Goal: Task Accomplishment & Management: Complete application form

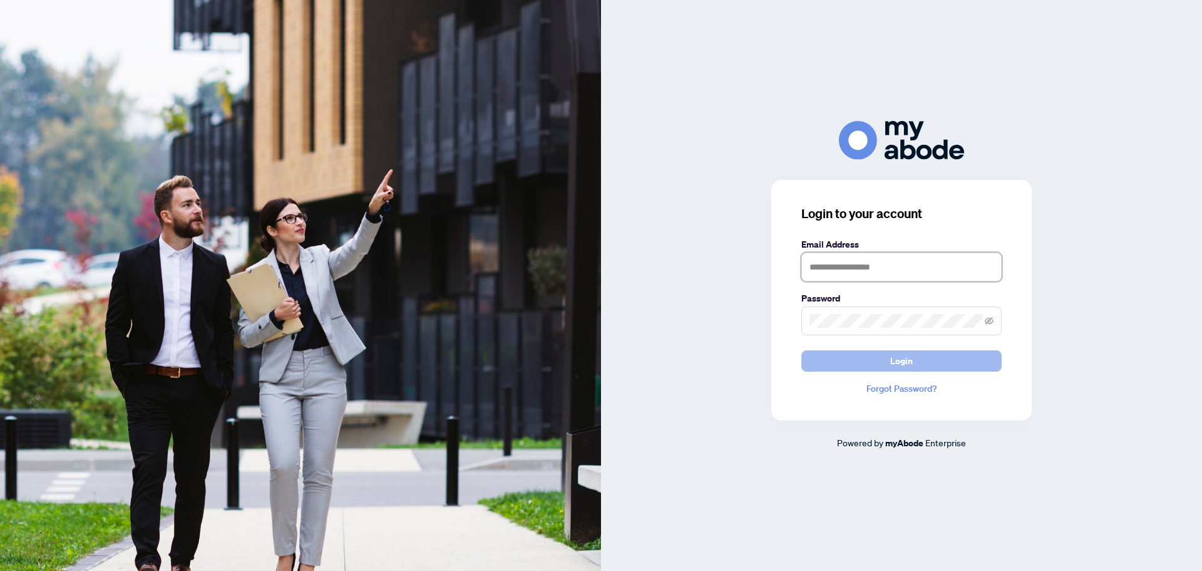
type input "**********"
click at [869, 362] on button "Login" at bounding box center [902, 360] width 200 height 21
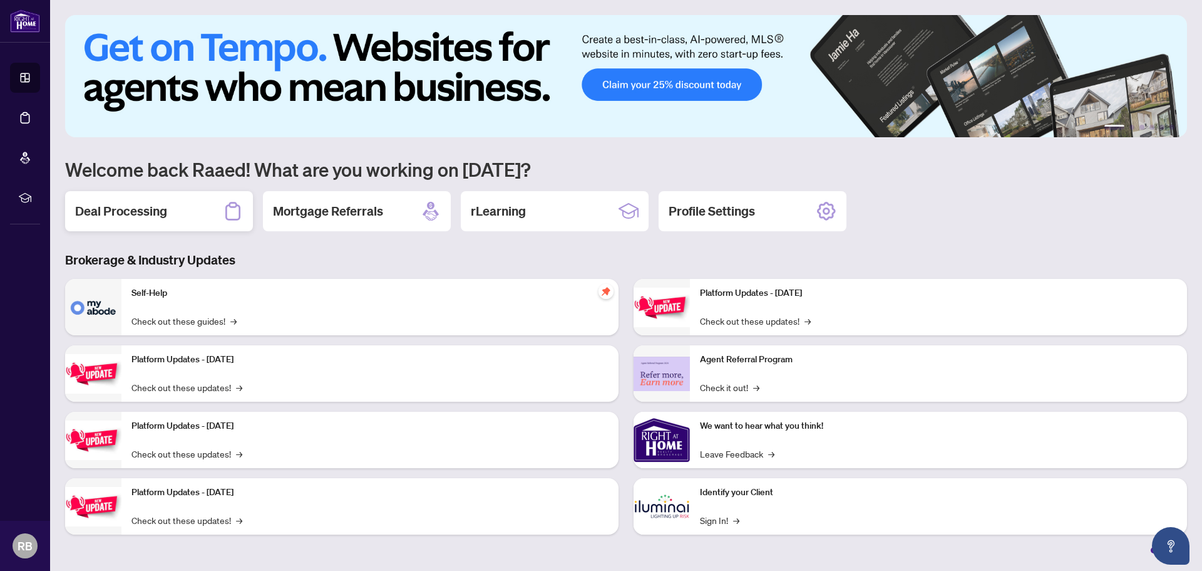
click at [135, 214] on h2 "Deal Processing" at bounding box center [121, 211] width 92 height 18
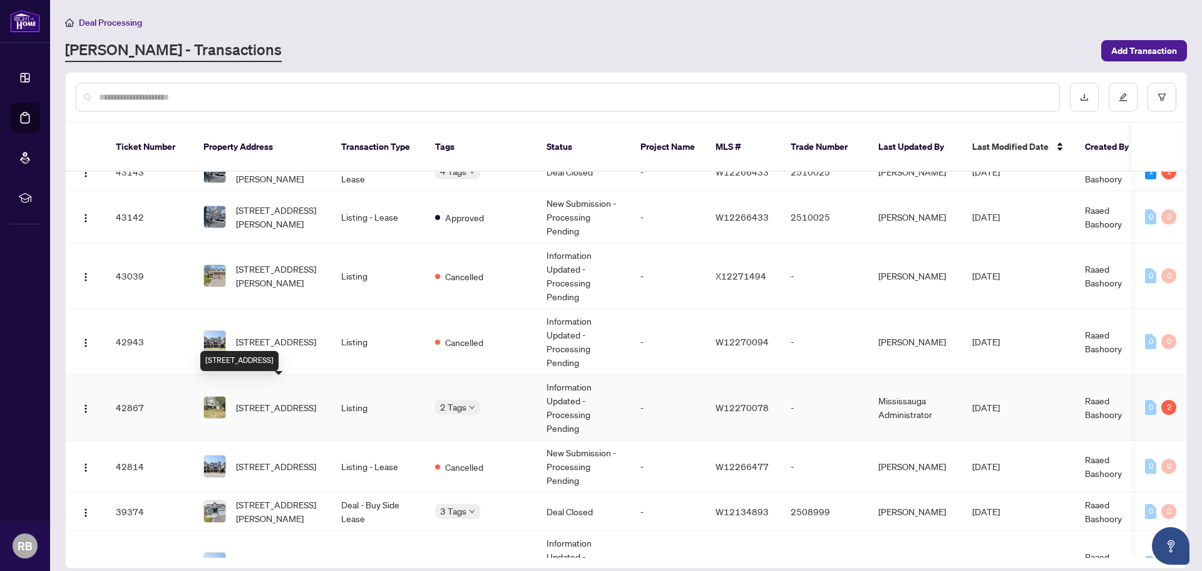
scroll to position [436, 0]
click at [274, 399] on span "[STREET_ADDRESS]" at bounding box center [276, 406] width 80 height 14
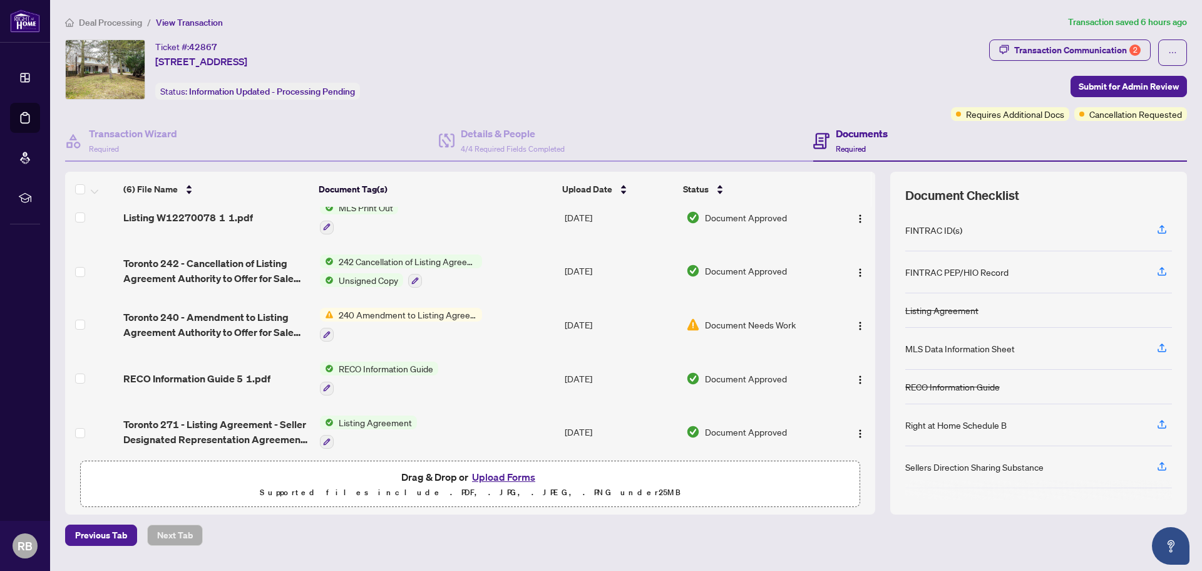
scroll to position [78, 0]
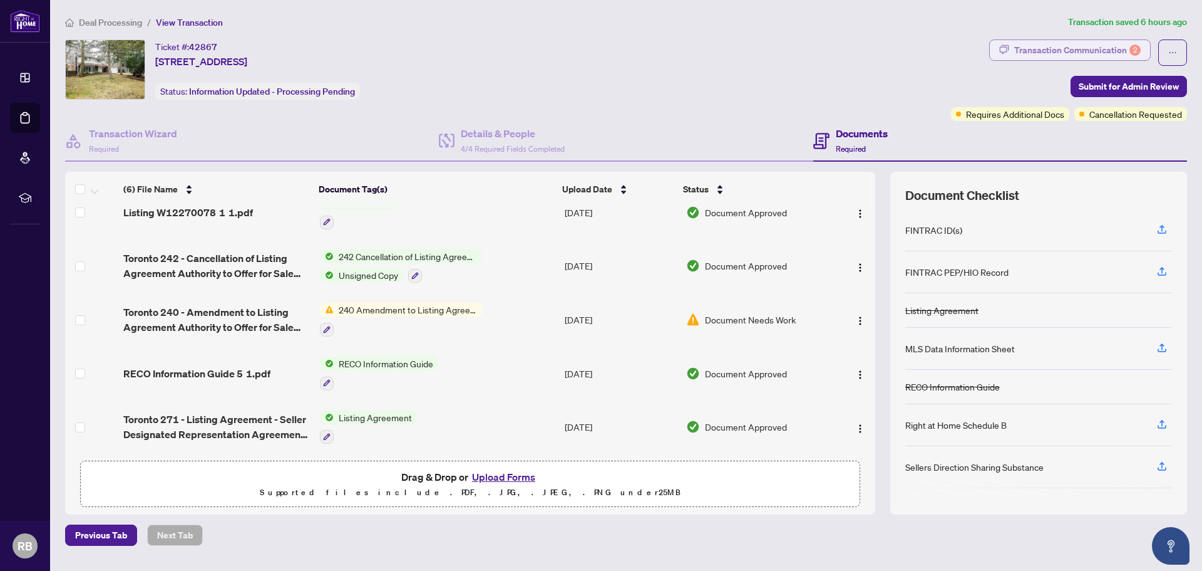
click at [1092, 46] on div "Transaction Communication 2" at bounding box center [1078, 50] width 126 height 20
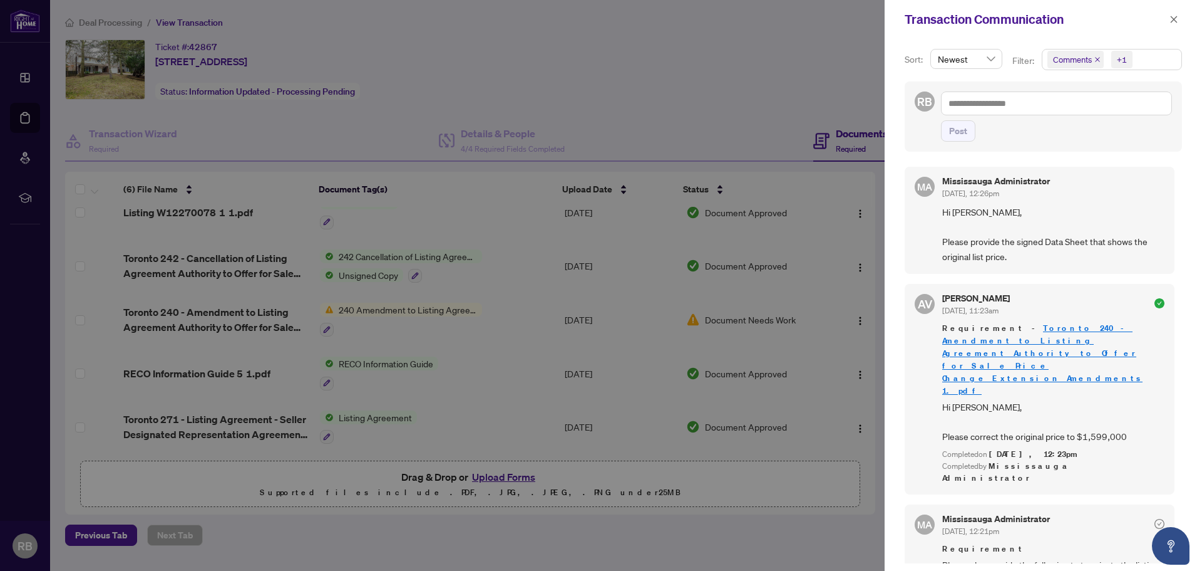
click at [790, 111] on div at bounding box center [601, 285] width 1202 height 571
click at [1173, 19] on icon "close" at bounding box center [1174, 19] width 7 height 7
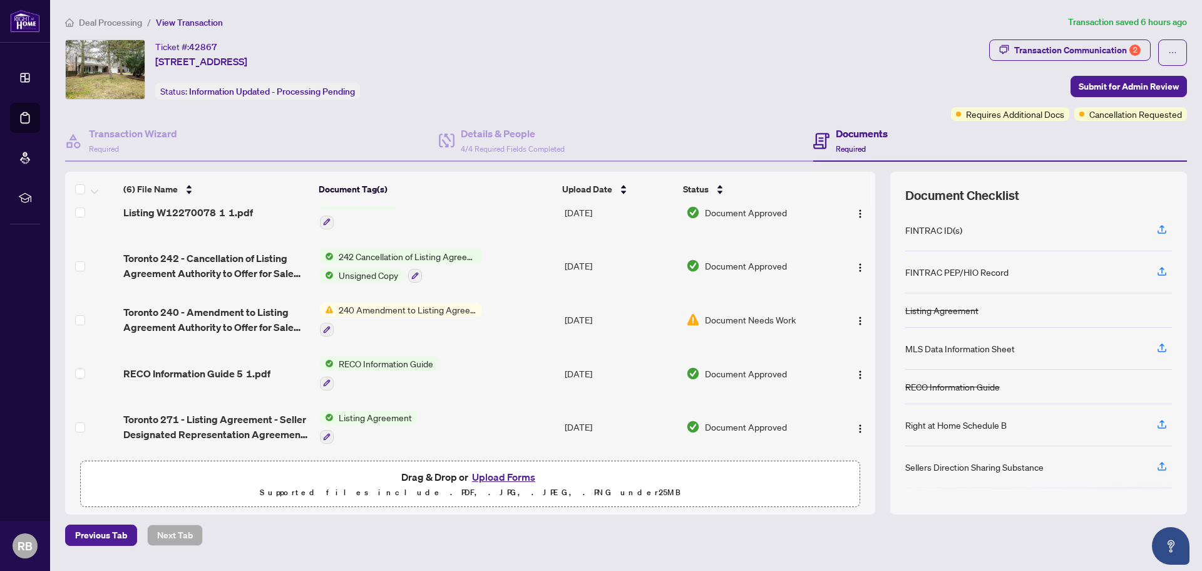
click at [493, 476] on button "Upload Forms" at bounding box center [503, 476] width 71 height 16
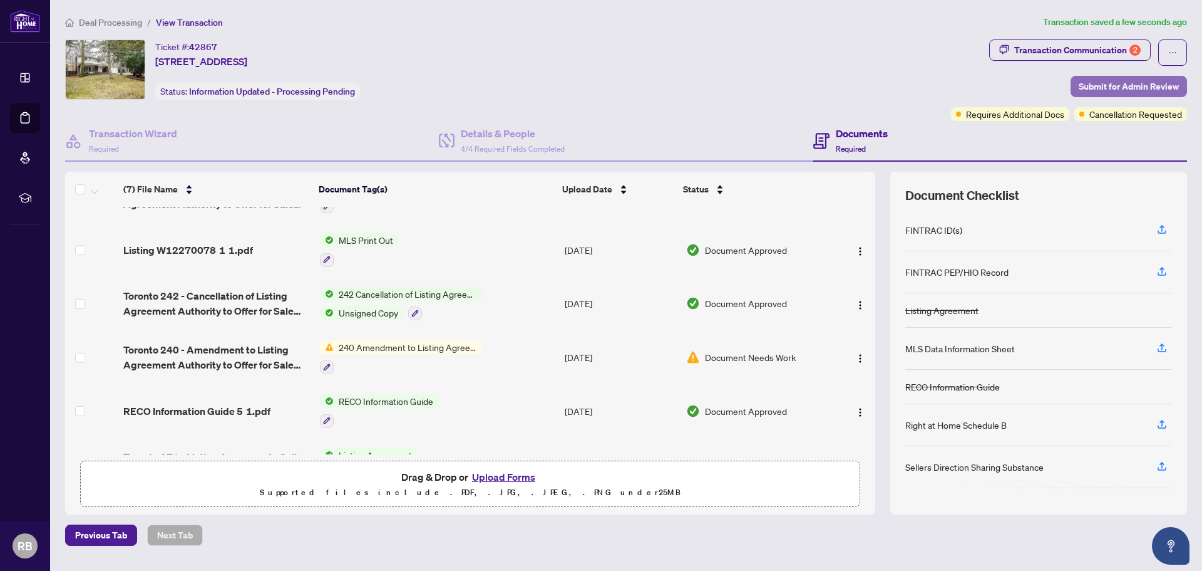
click at [1121, 87] on span "Submit for Admin Review" at bounding box center [1129, 86] width 100 height 20
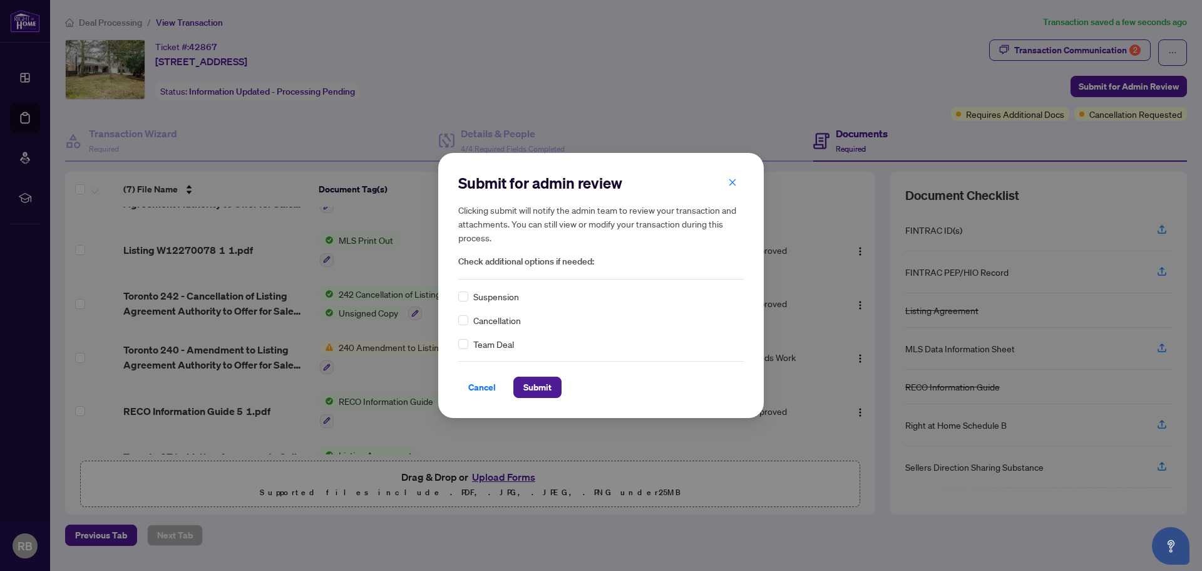
click at [475, 321] on span "Cancellation" at bounding box center [497, 320] width 48 height 14
click at [535, 388] on span "Submit" at bounding box center [538, 387] width 28 height 20
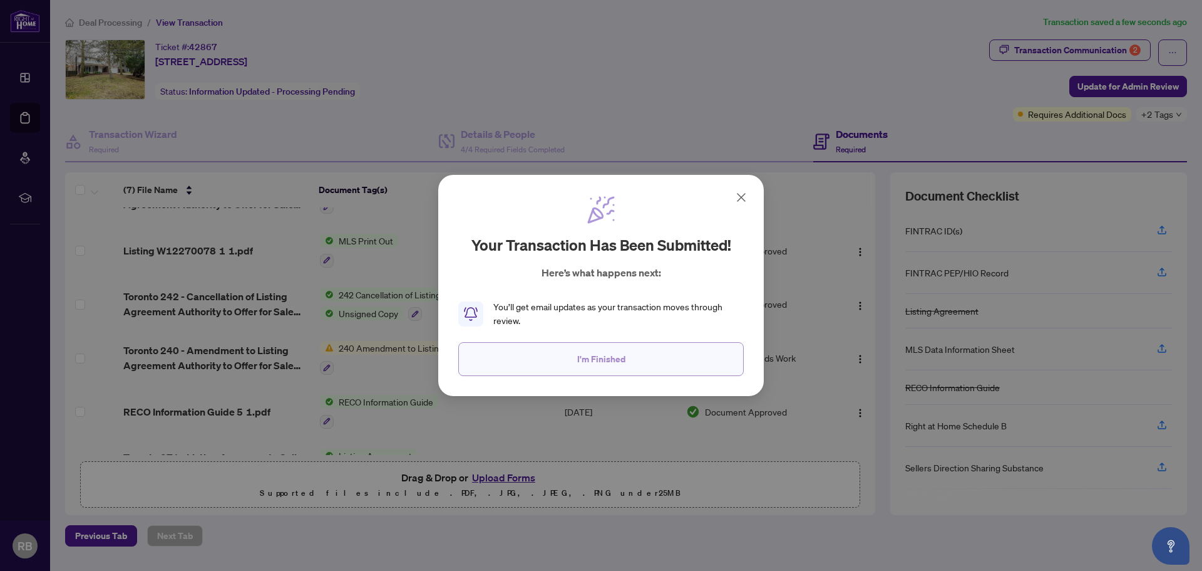
click at [585, 358] on span "I'm Finished" at bounding box center [601, 359] width 48 height 20
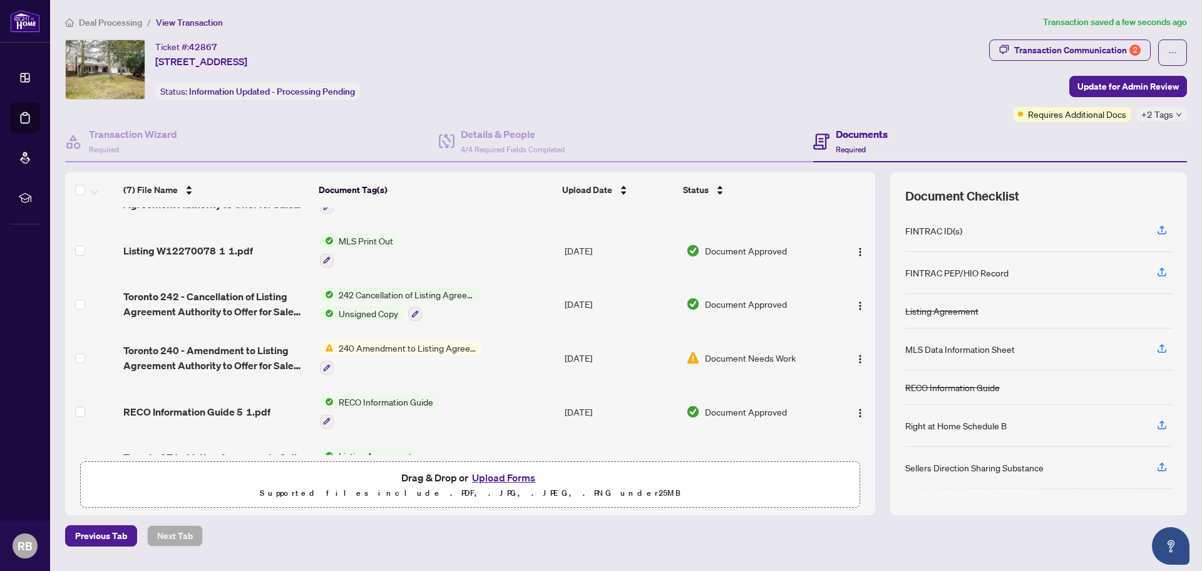
click at [1179, 115] on icon "down" at bounding box center [1179, 114] width 6 height 6
click at [423, 347] on span "240 Amendment to Listing Agreement - Authority to Offer for Sale Price Change/E…" at bounding box center [408, 348] width 148 height 14
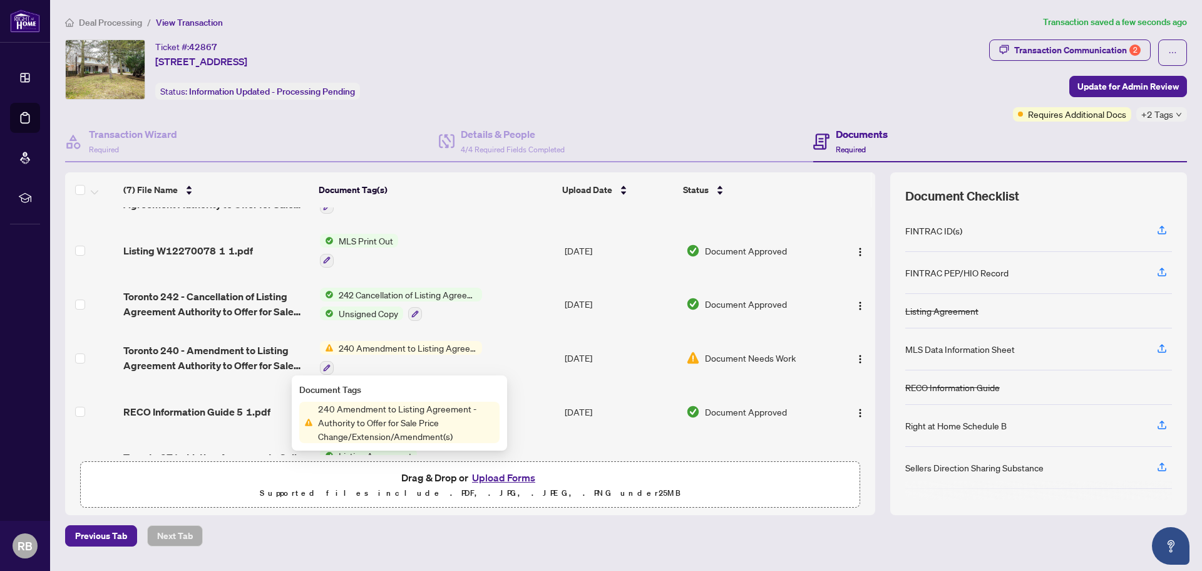
click at [522, 363] on td "240 Amendment to Listing Agreement - Authority to Offer for Sale Price Change/E…" at bounding box center [437, 358] width 245 height 54
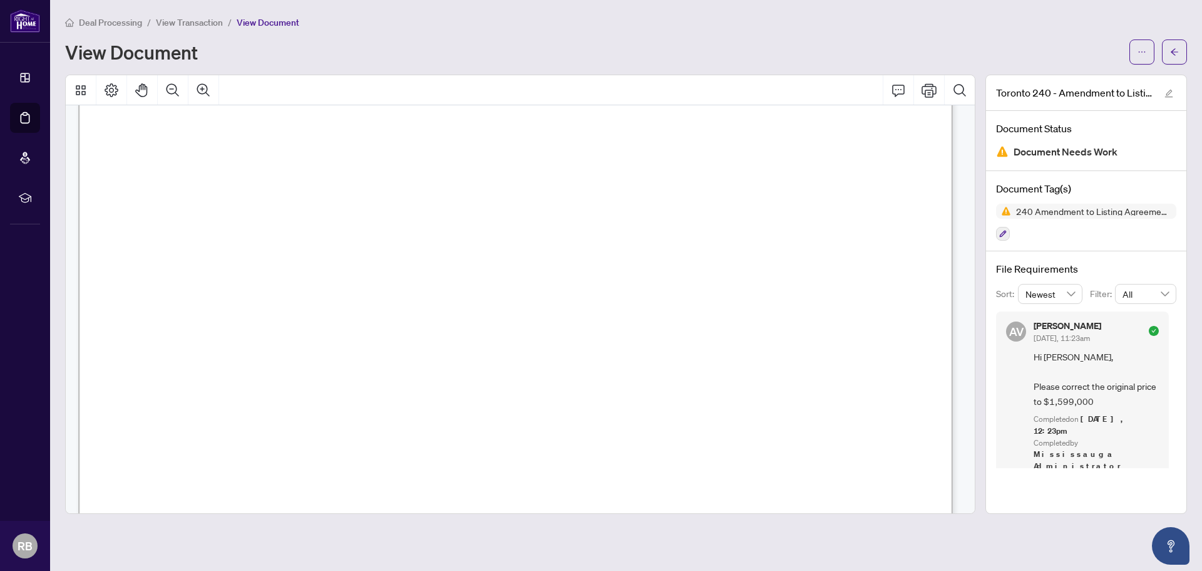
scroll to position [187, 0]
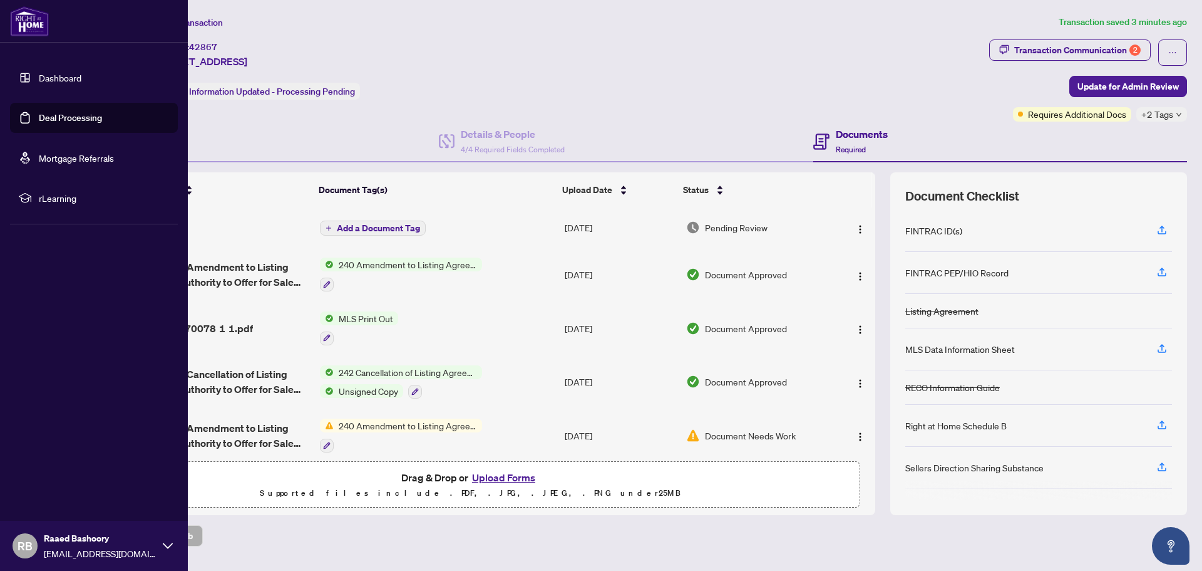
click at [65, 80] on link "Dashboard" at bounding box center [60, 77] width 43 height 11
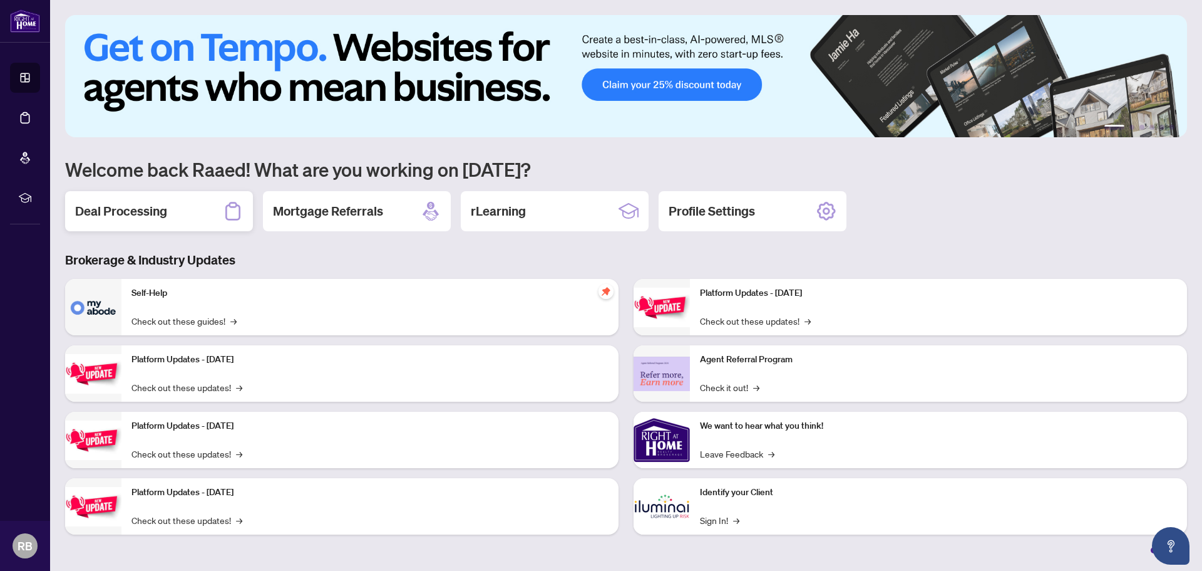
click at [148, 210] on h2 "Deal Processing" at bounding box center [121, 211] width 92 height 18
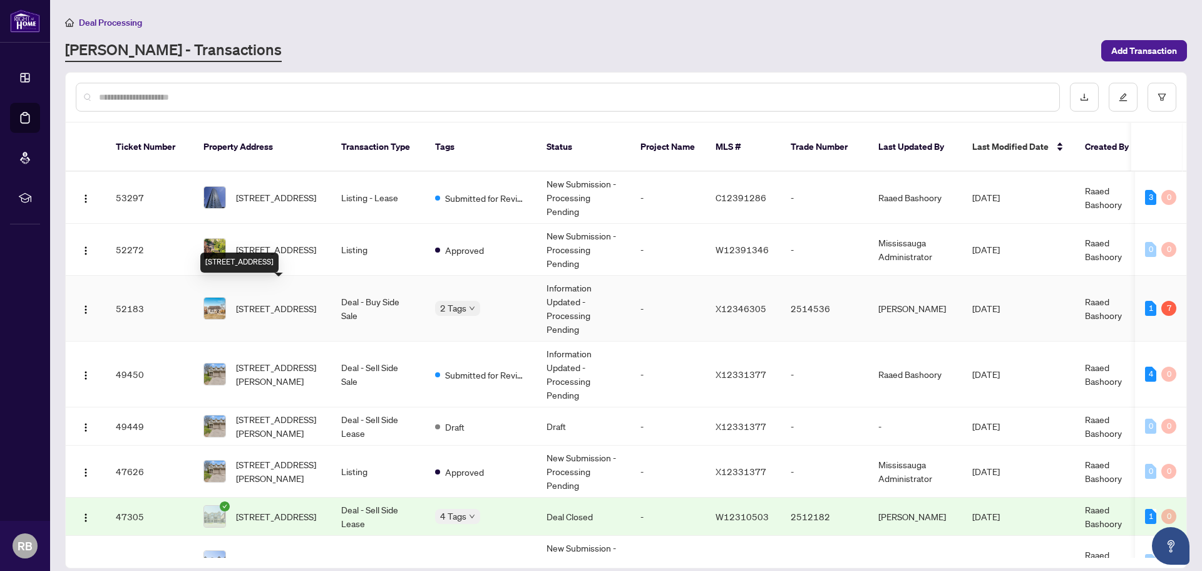
click at [261, 301] on span "[STREET_ADDRESS]" at bounding box center [276, 308] width 80 height 14
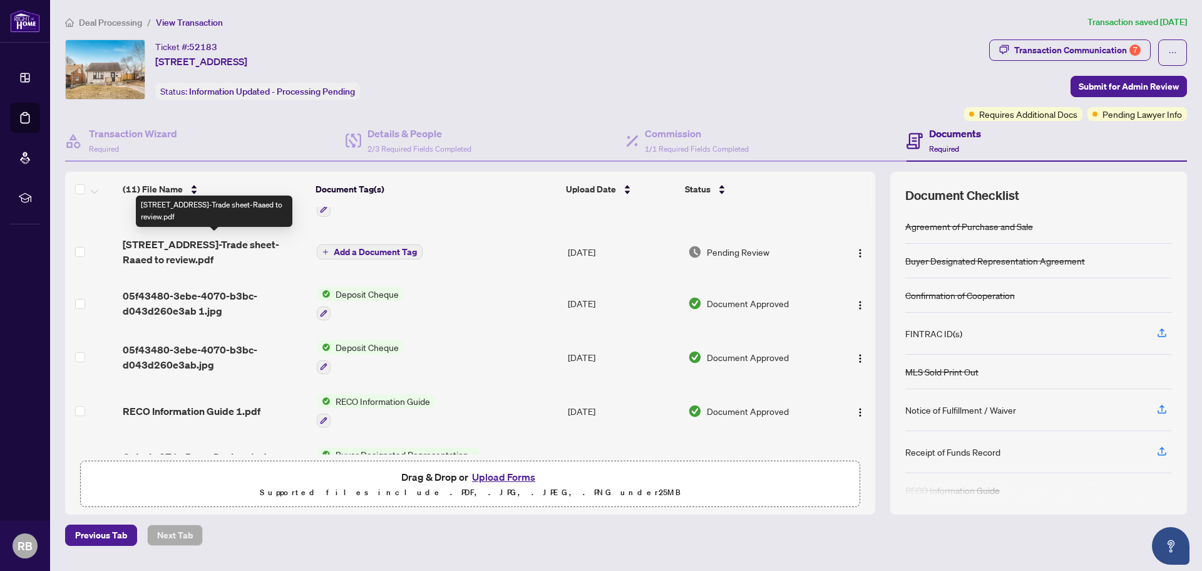
scroll to position [249, 0]
click at [187, 244] on span "[STREET_ADDRESS]-Trade sheet-Raaed to review.pdf" at bounding box center [215, 251] width 184 height 30
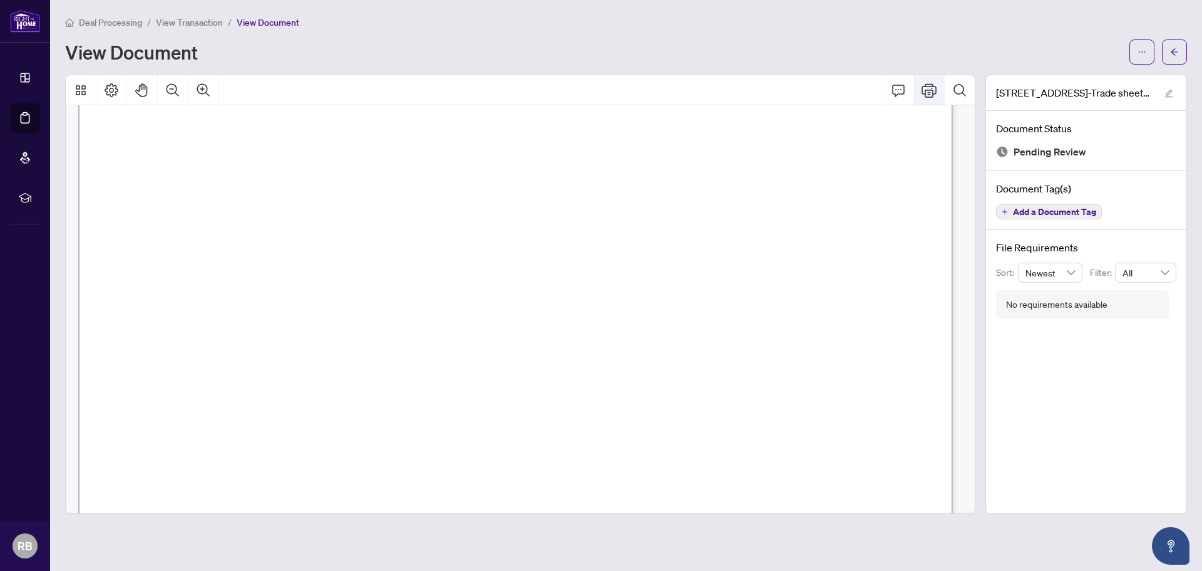
scroll to position [252, 0]
click at [927, 88] on icon "Print" at bounding box center [929, 90] width 15 height 15
click at [1175, 52] on icon "arrow-left" at bounding box center [1175, 51] width 8 height 7
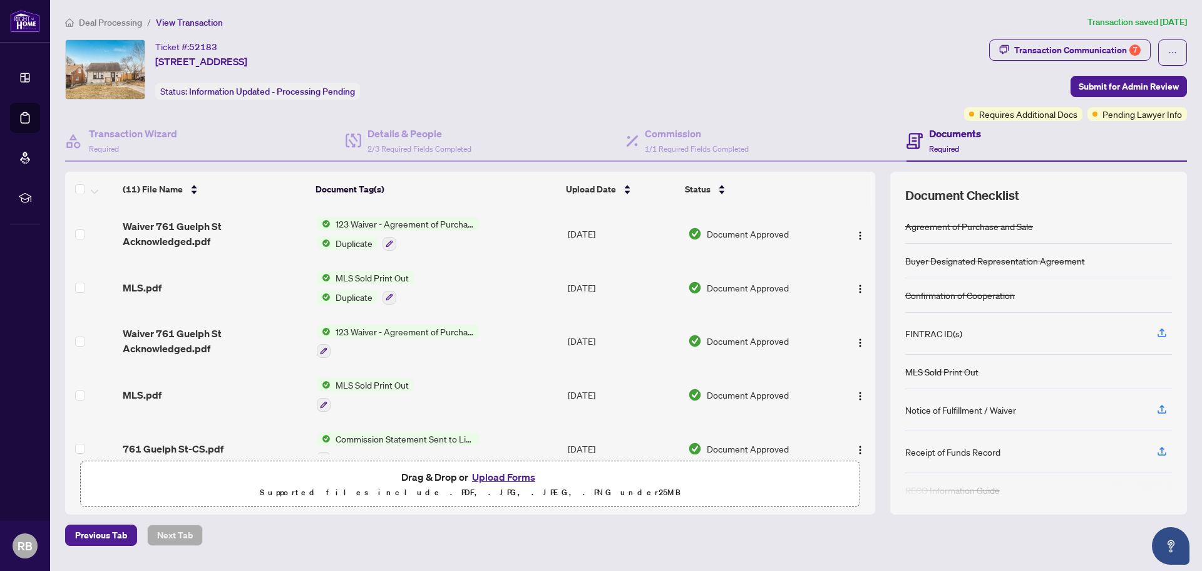
click at [505, 480] on button "Upload Forms" at bounding box center [503, 476] width 71 height 16
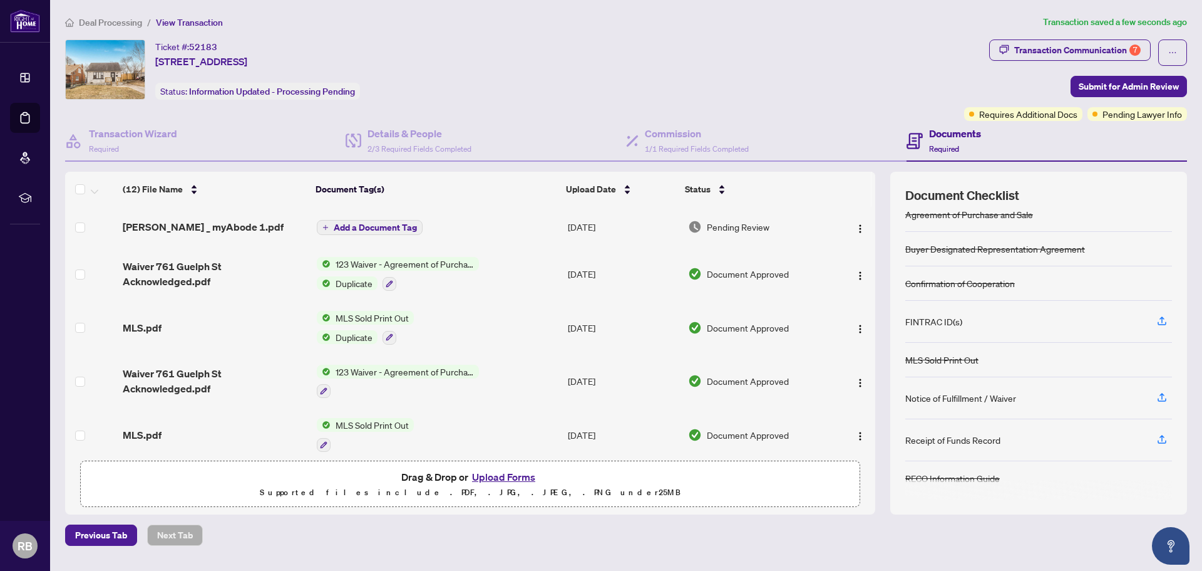
scroll to position [13, 0]
click at [1103, 86] on span "Submit for Admin Review" at bounding box center [1129, 86] width 100 height 20
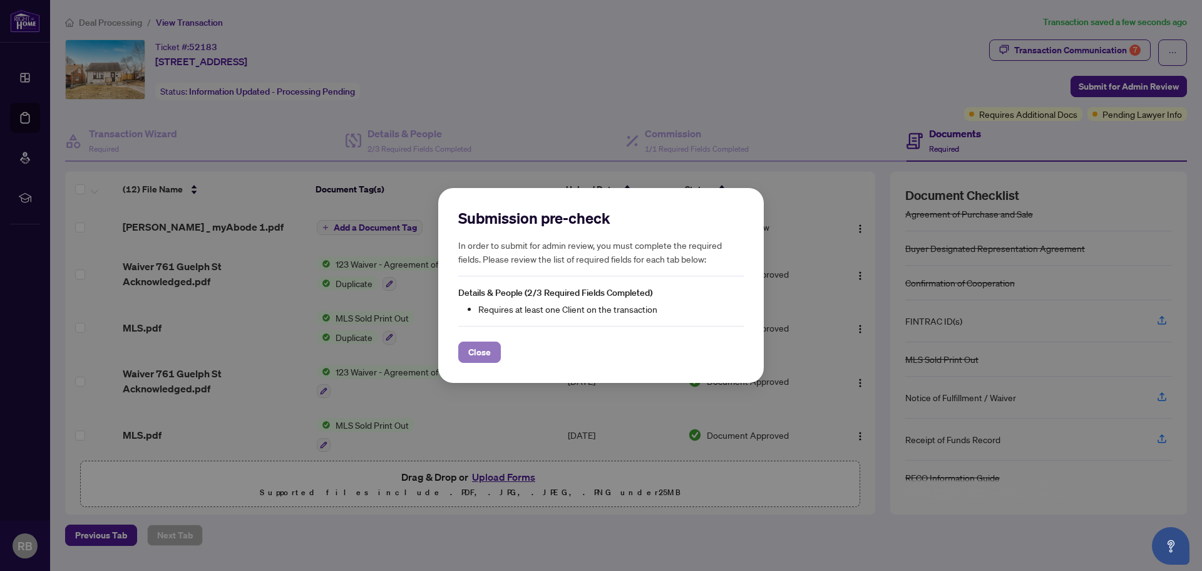
click at [479, 353] on span "Close" at bounding box center [479, 352] width 23 height 20
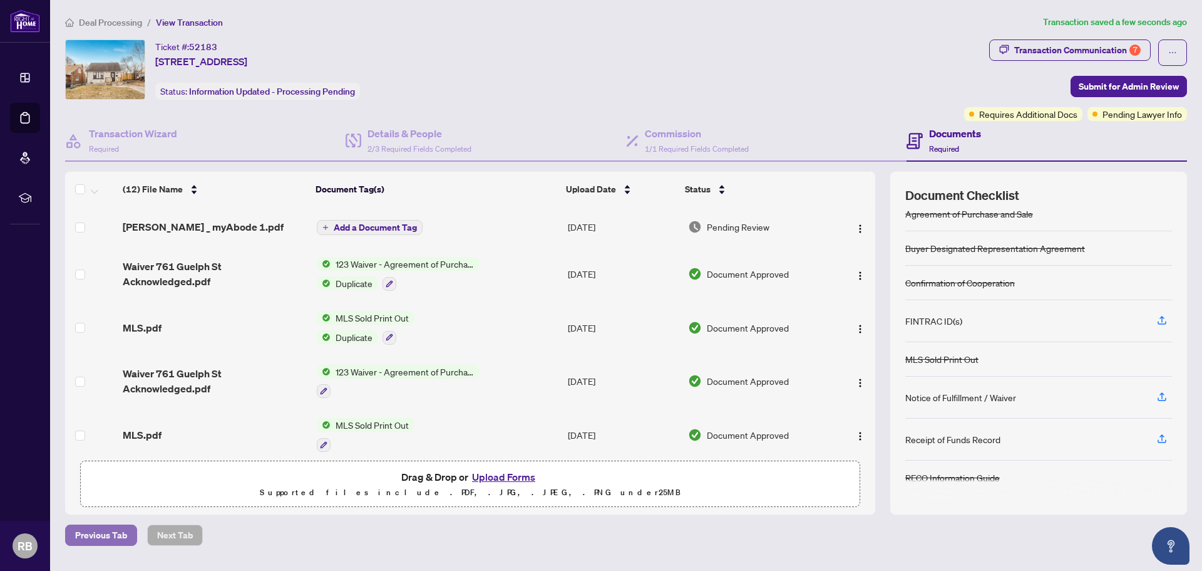
click at [105, 532] on span "Previous Tab" at bounding box center [101, 535] width 52 height 20
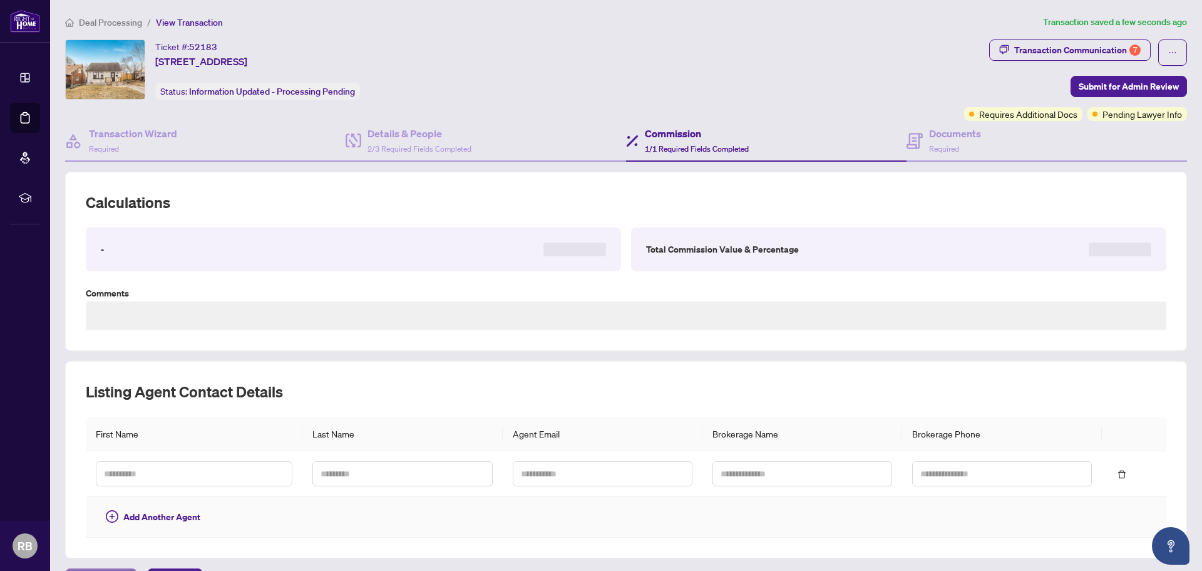
type textarea "**********"
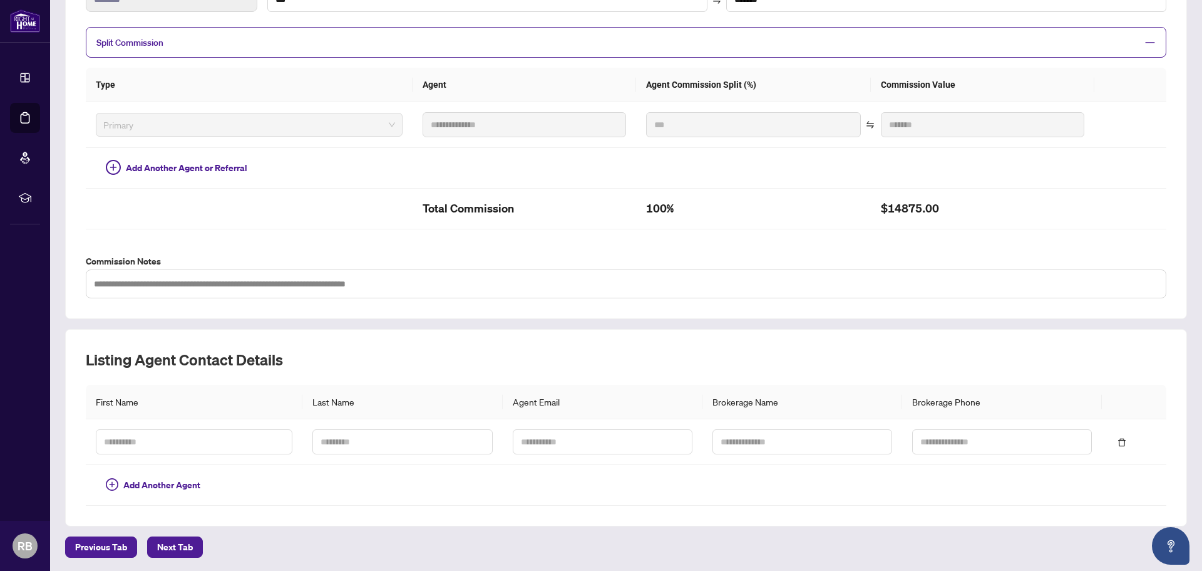
scroll to position [256, 0]
click at [170, 544] on span "Next Tab" at bounding box center [175, 546] width 36 height 20
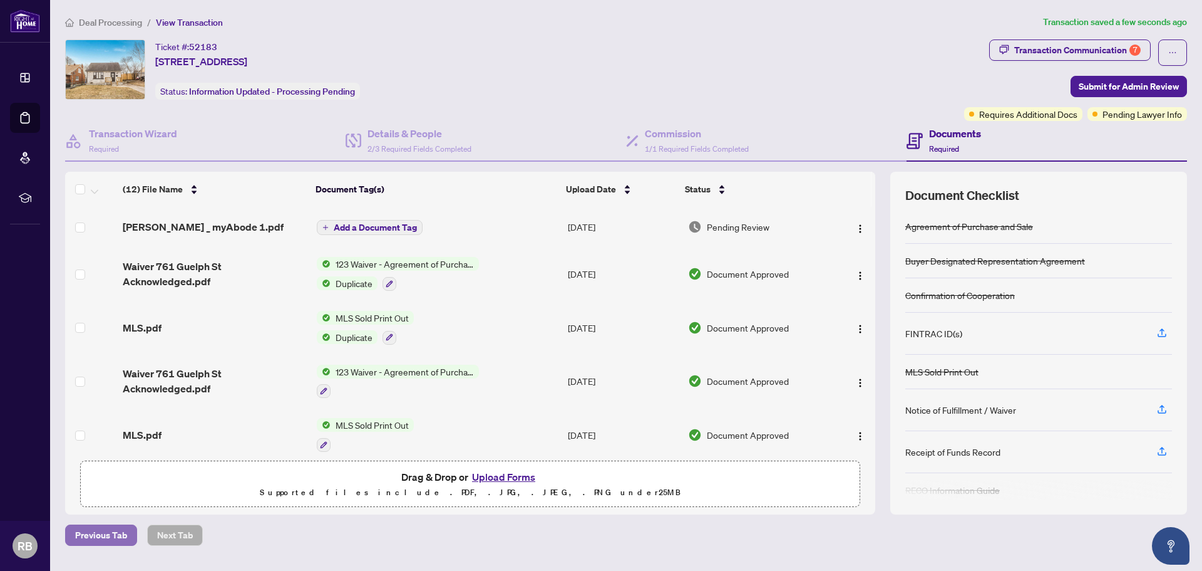
click at [116, 533] on span "Previous Tab" at bounding box center [101, 535] width 52 height 20
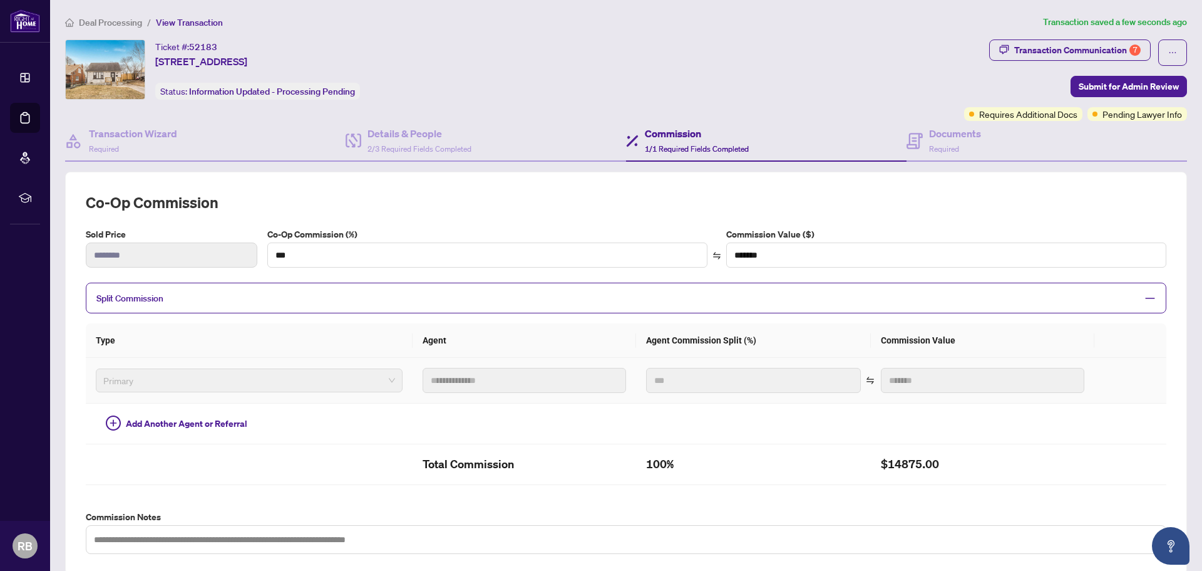
click at [307, 379] on span "Primary" at bounding box center [249, 380] width 292 height 19
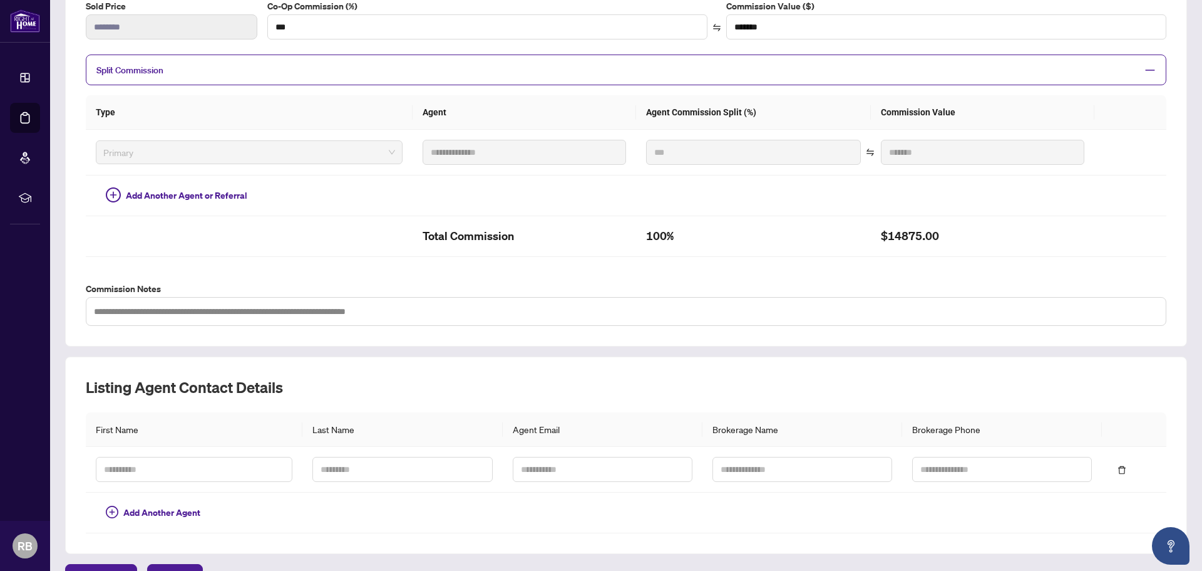
scroll to position [256, 0]
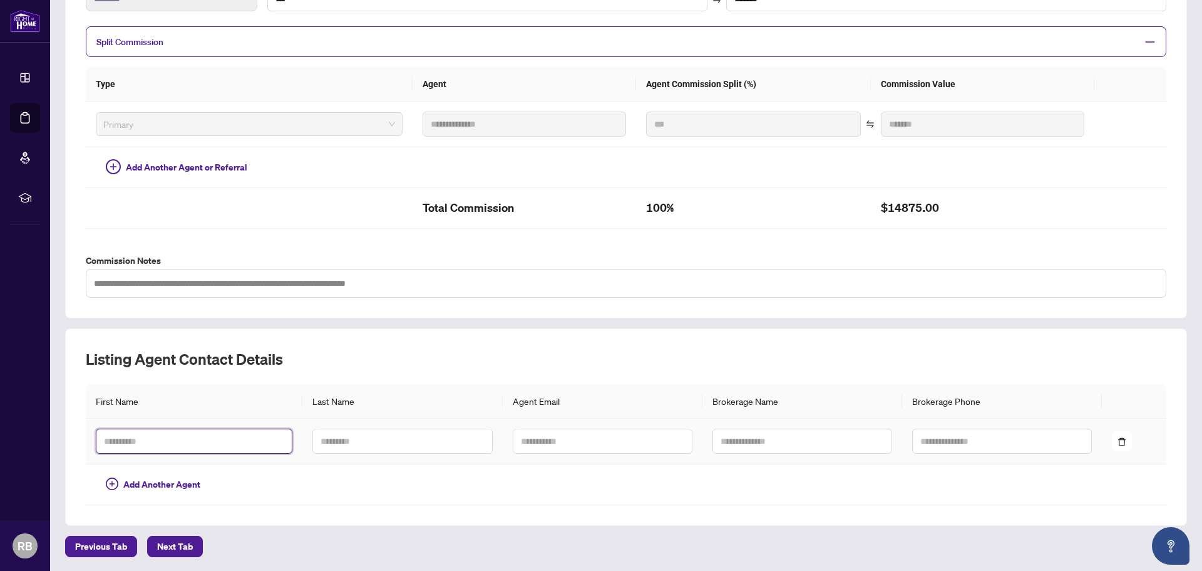
click at [187, 439] on input "text" at bounding box center [194, 440] width 197 height 25
click at [183, 440] on input "text" at bounding box center [194, 440] width 197 height 25
click at [256, 493] on td "Add Another Agent" at bounding box center [194, 484] width 217 height 41
click at [170, 547] on span "Next Tab" at bounding box center [175, 546] width 36 height 20
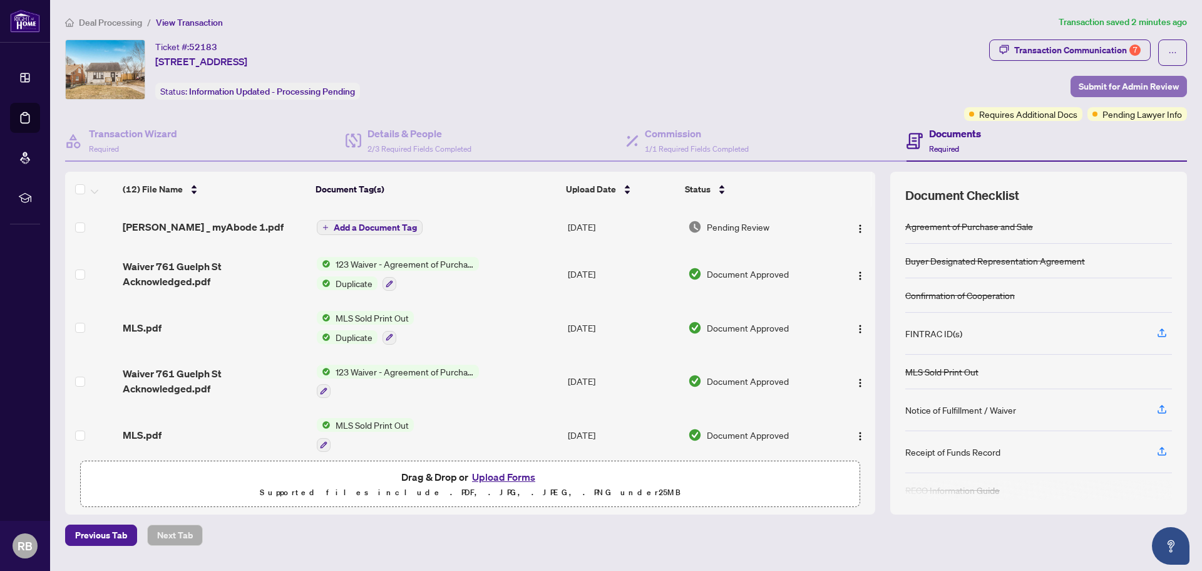
click at [1112, 80] on span "Submit for Admin Review" at bounding box center [1129, 86] width 100 height 20
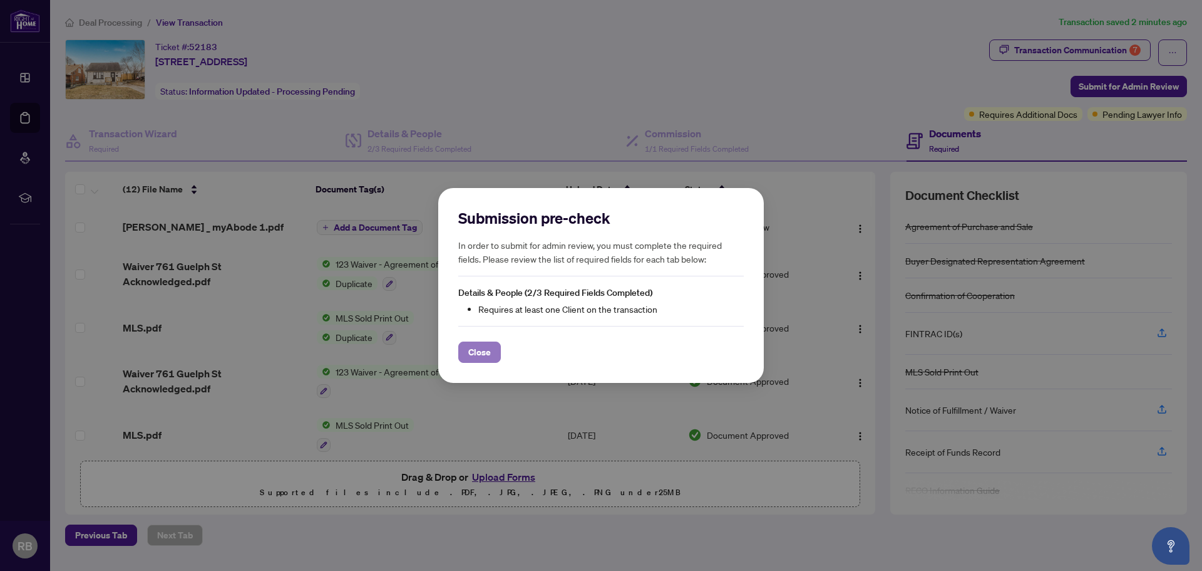
click at [480, 348] on span "Close" at bounding box center [479, 352] width 23 height 20
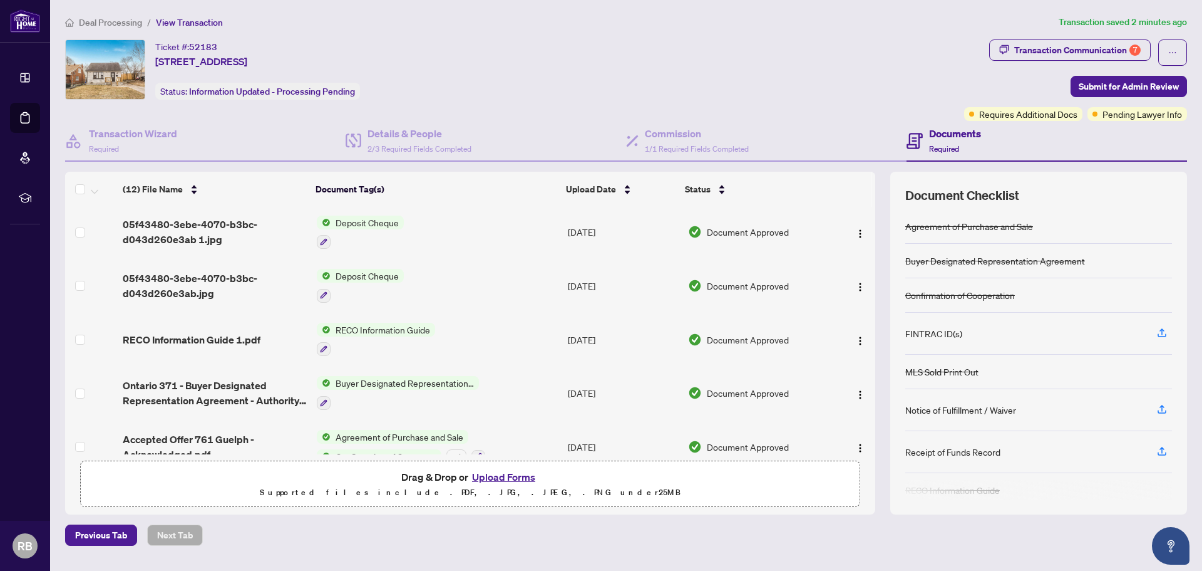
scroll to position [381, 0]
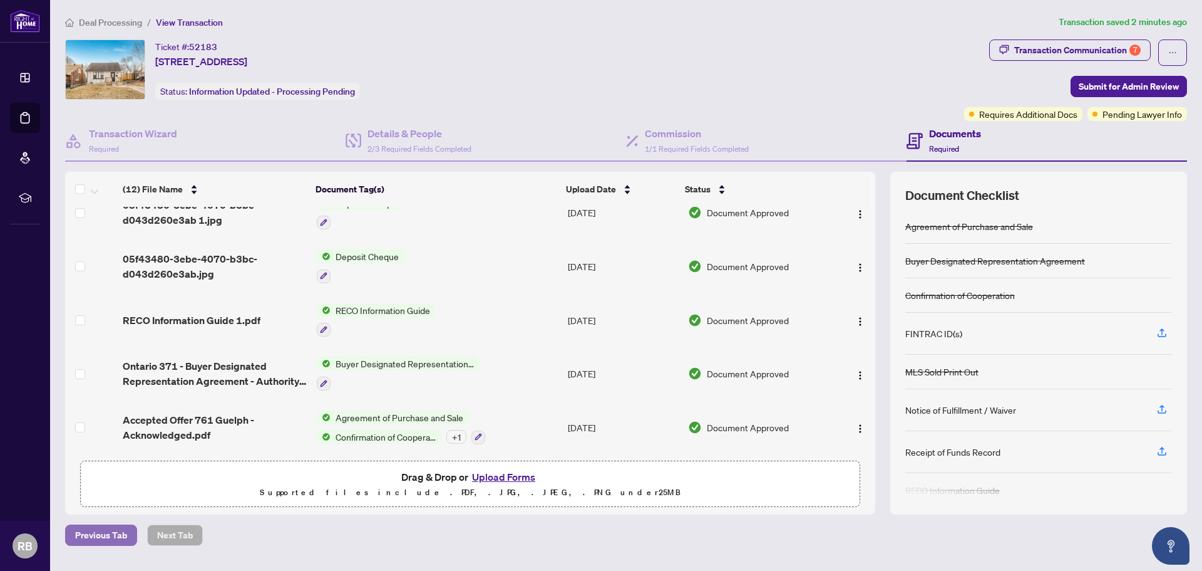
click at [104, 537] on span "Previous Tab" at bounding box center [101, 535] width 52 height 20
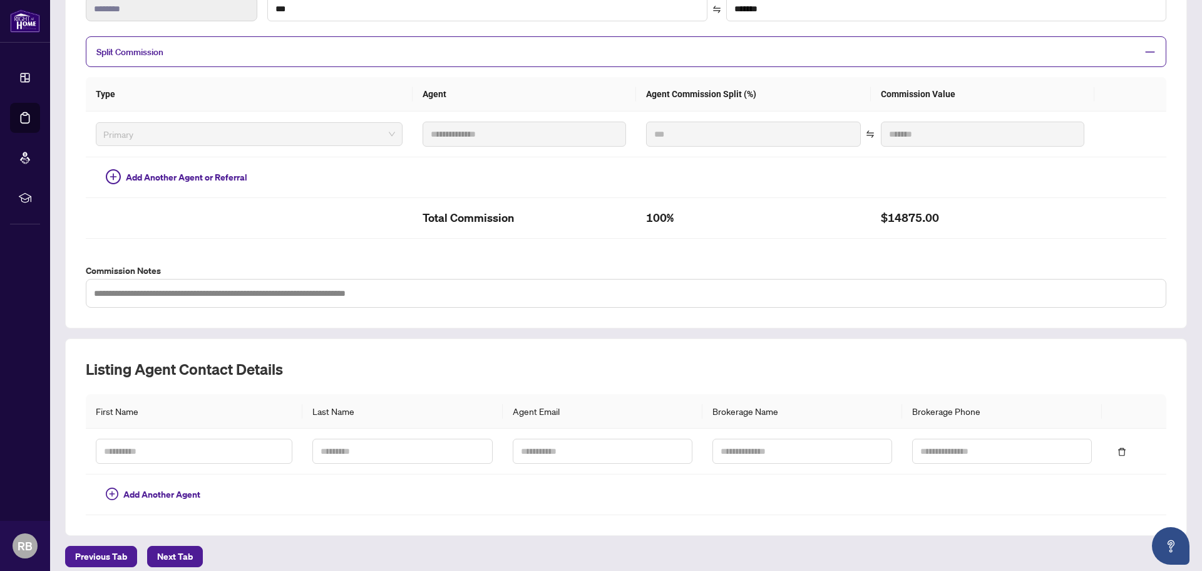
scroll to position [256, 0]
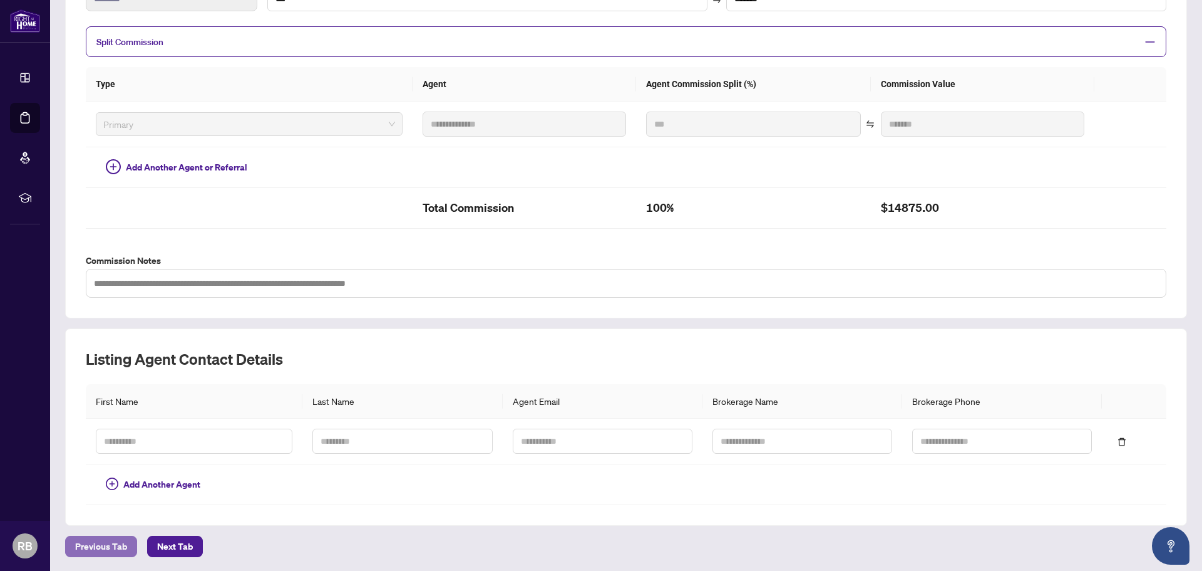
click at [103, 545] on span "Previous Tab" at bounding box center [101, 546] width 52 height 20
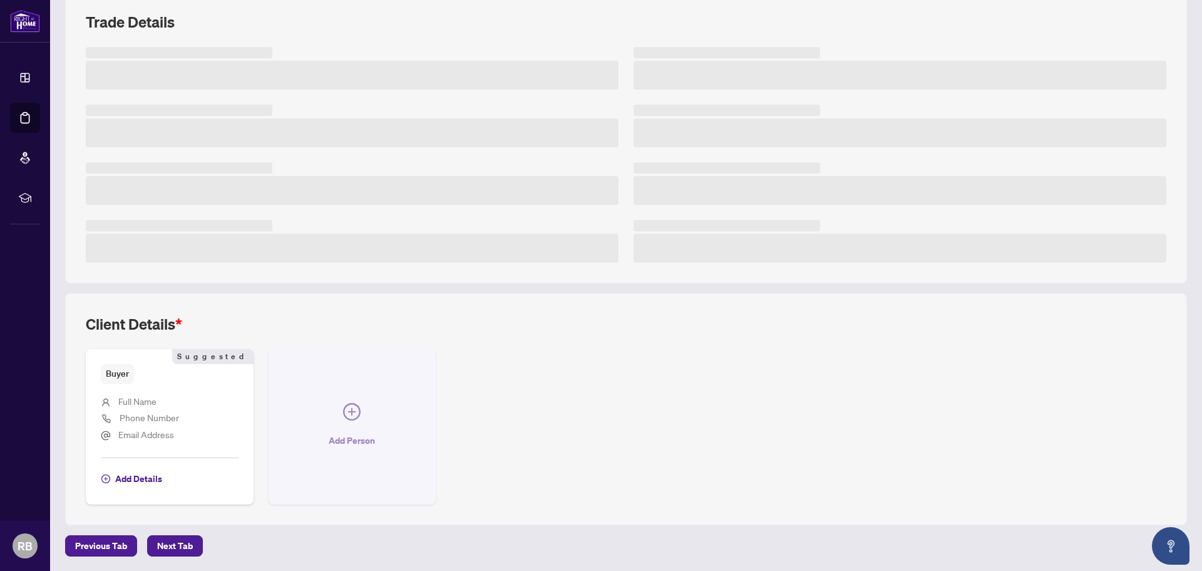
scroll to position [256, 0]
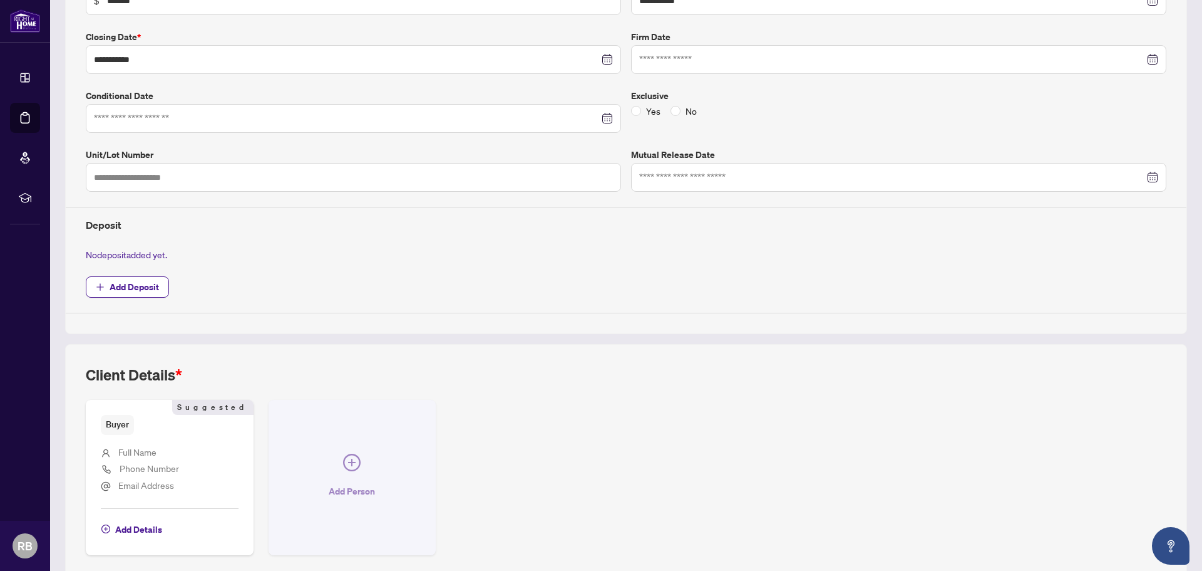
click at [349, 460] on icon "plus-circle" at bounding box center [352, 462] width 8 height 8
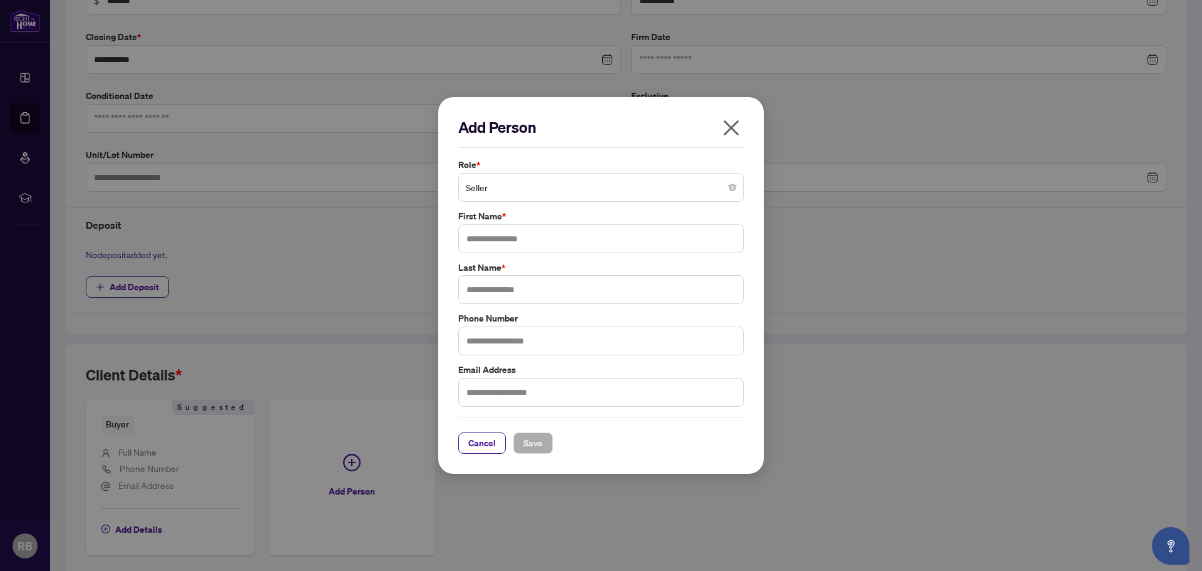
click at [514, 190] on span "Seller" at bounding box center [601, 187] width 271 height 24
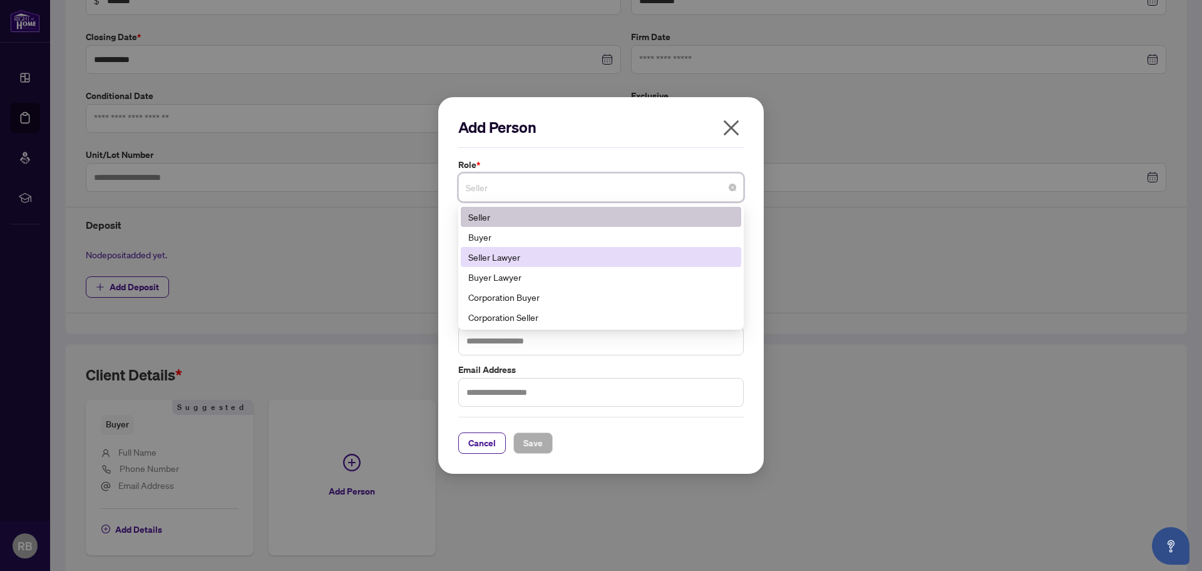
click at [500, 259] on div "Seller Lawyer" at bounding box center [601, 257] width 266 height 14
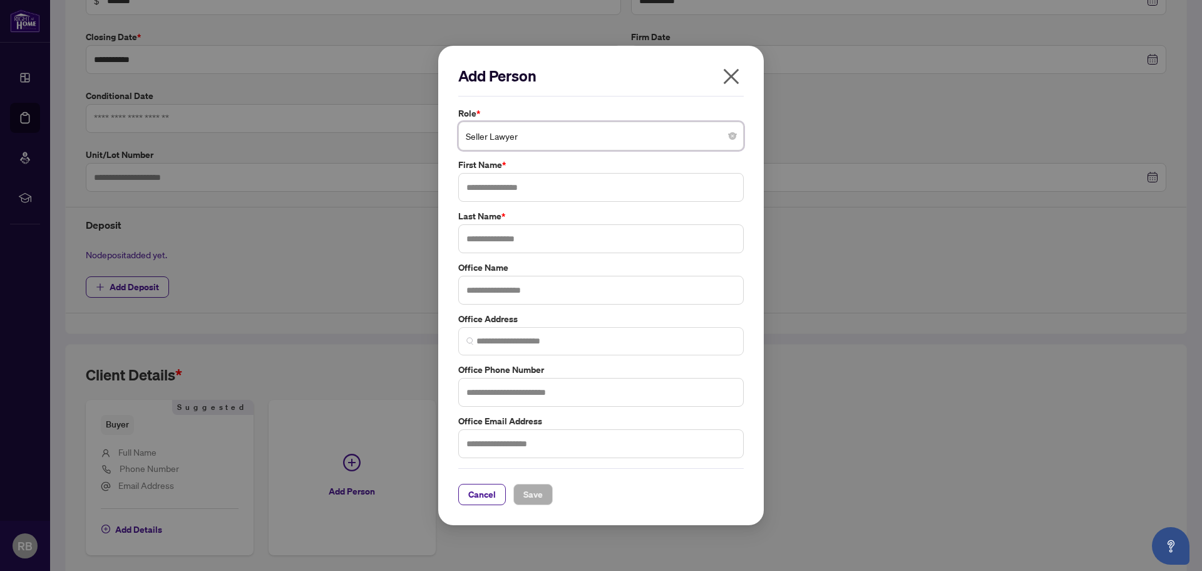
click at [492, 138] on span "Seller Lawyer" at bounding box center [601, 136] width 271 height 24
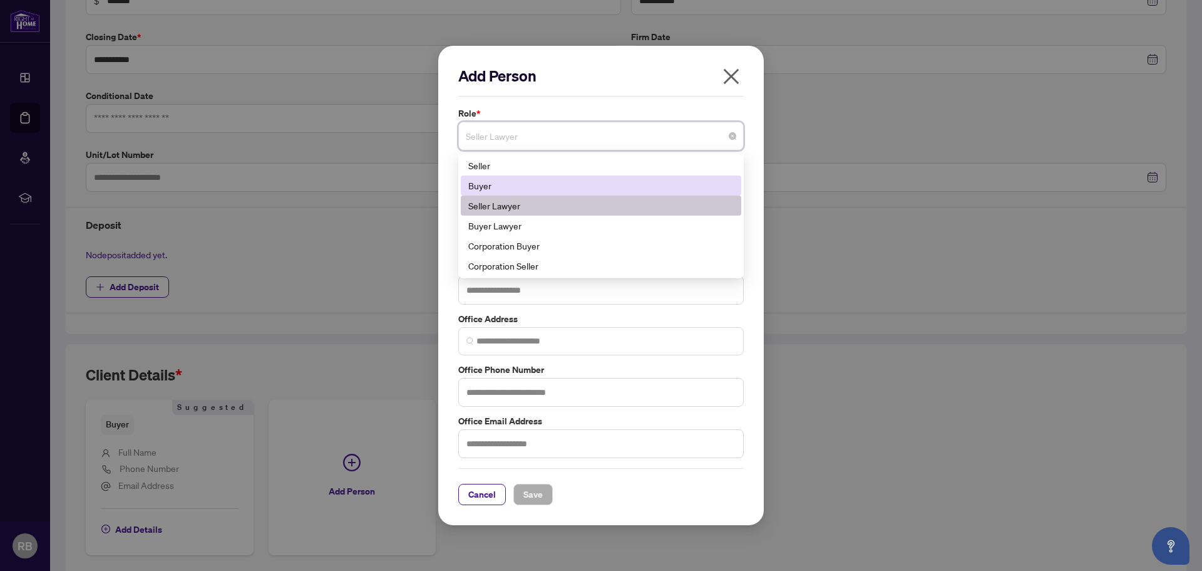
click at [495, 188] on div "Buyer" at bounding box center [601, 185] width 266 height 14
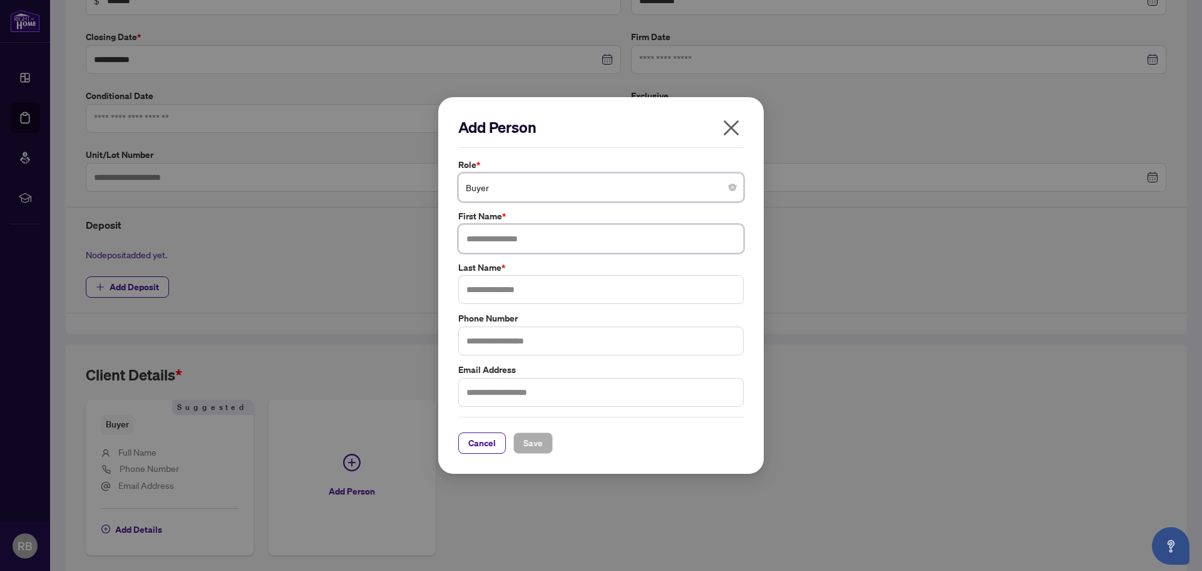
click at [490, 236] on input "text" at bounding box center [601, 238] width 286 height 29
type input "****"
click at [491, 286] on input "text" at bounding box center [601, 289] width 286 height 29
type input "******"
click at [530, 447] on span "Save" at bounding box center [533, 443] width 19 height 20
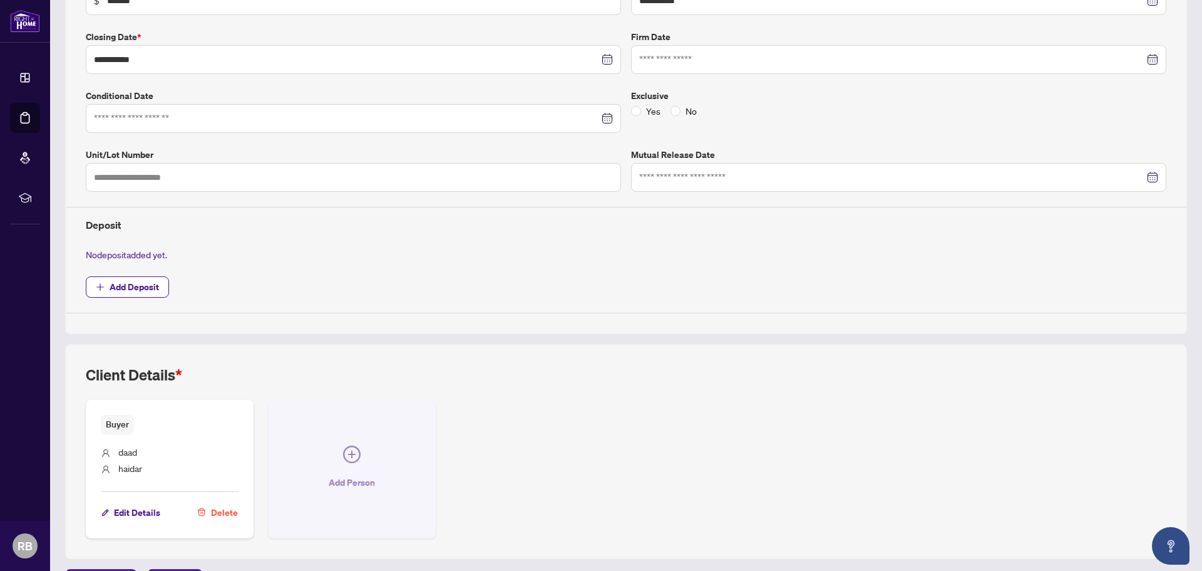
click at [351, 457] on icon "plus-circle" at bounding box center [352, 454] width 18 height 18
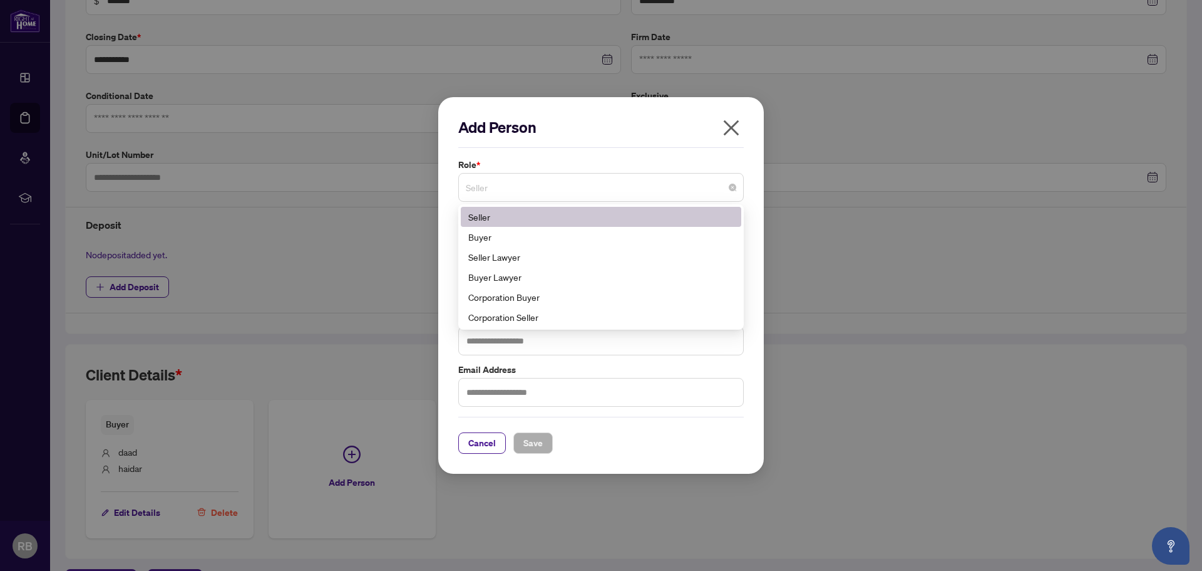
click at [490, 195] on span "Seller" at bounding box center [601, 187] width 271 height 24
click at [492, 240] on div "Buyer" at bounding box center [601, 237] width 266 height 14
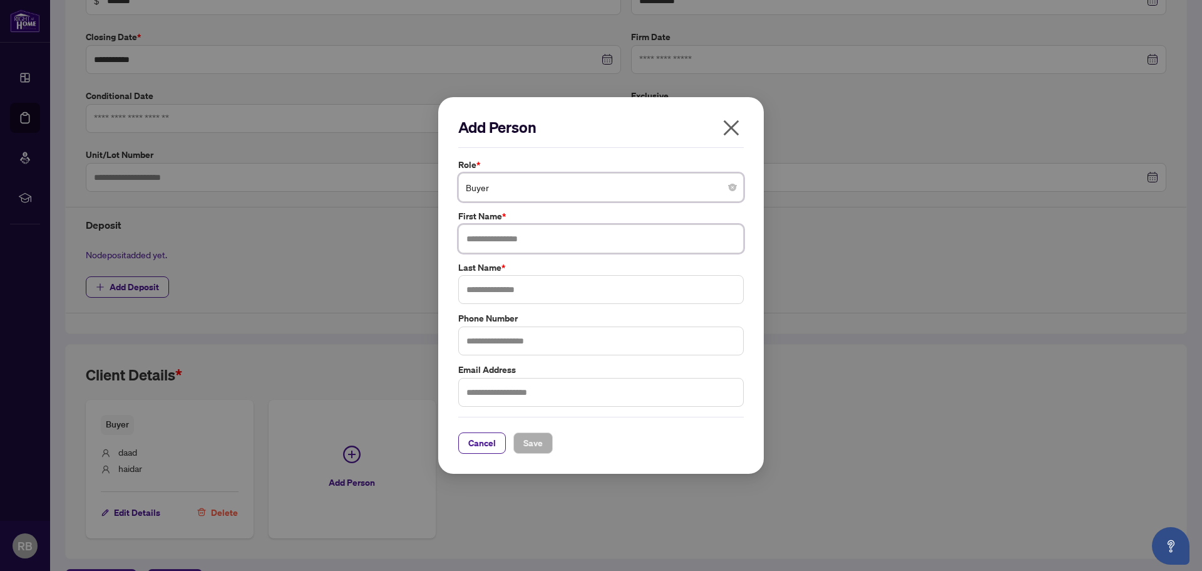
click at [490, 237] on input "text" at bounding box center [601, 238] width 286 height 29
type input "*****"
click at [494, 290] on input "text" at bounding box center [601, 289] width 286 height 29
type input "*"
type input "*****"
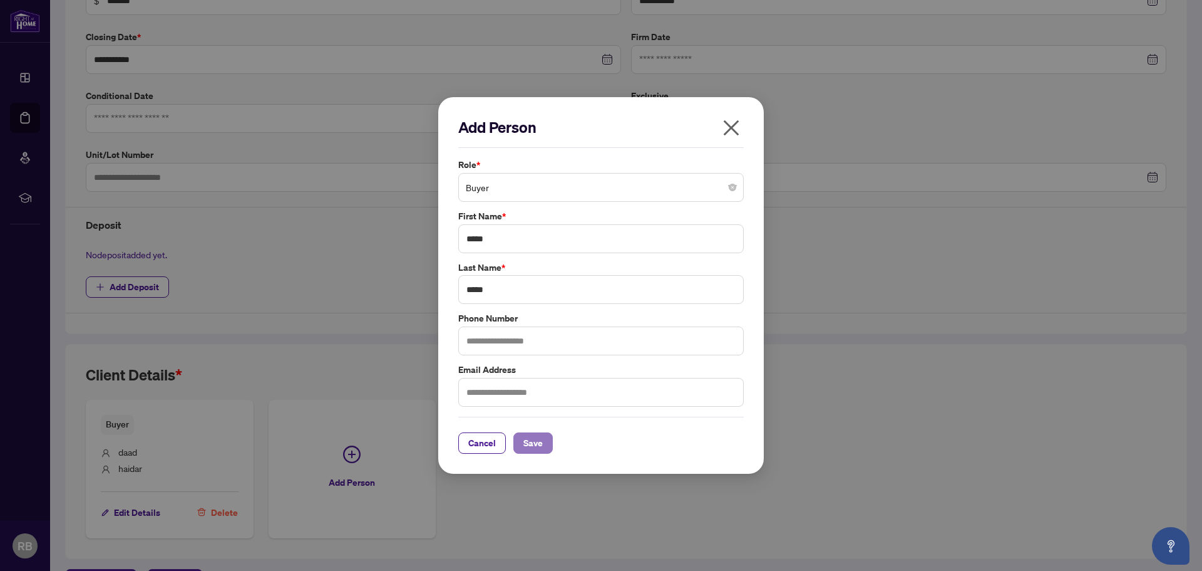
click at [534, 444] on span "Save" at bounding box center [533, 443] width 19 height 20
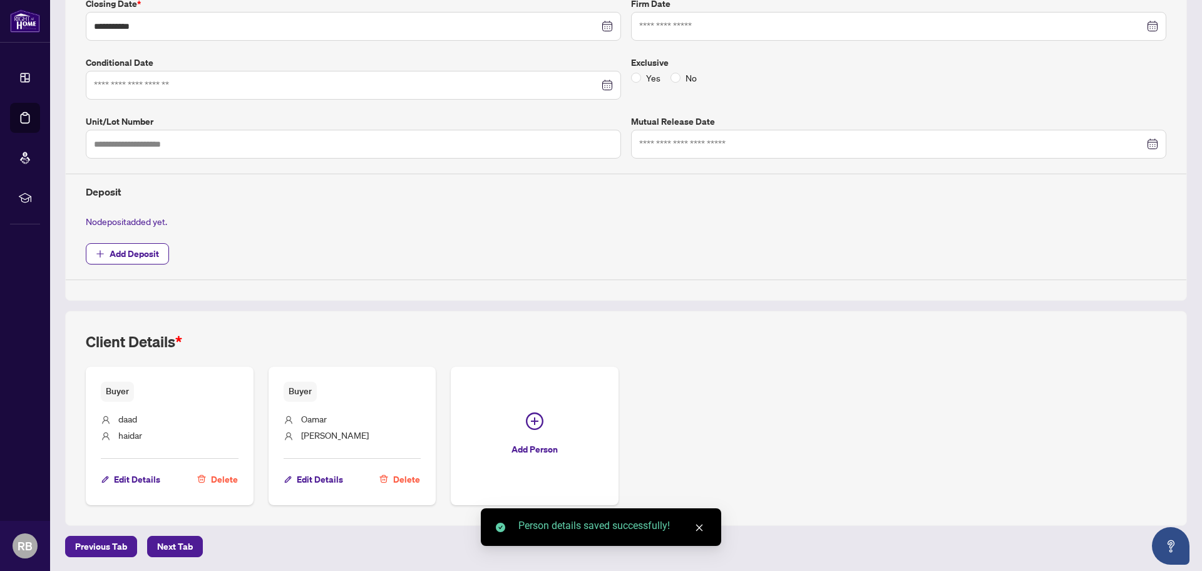
scroll to position [290, 0]
click at [172, 544] on span "Next Tab" at bounding box center [175, 545] width 36 height 20
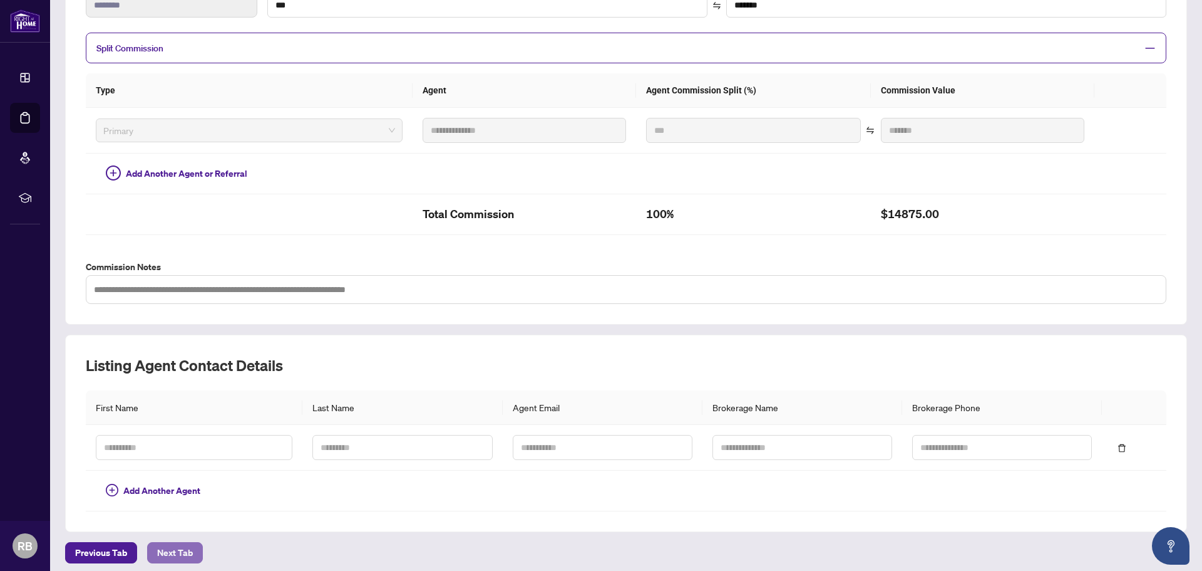
scroll to position [250, 0]
click at [170, 552] on span "Next Tab" at bounding box center [175, 552] width 36 height 20
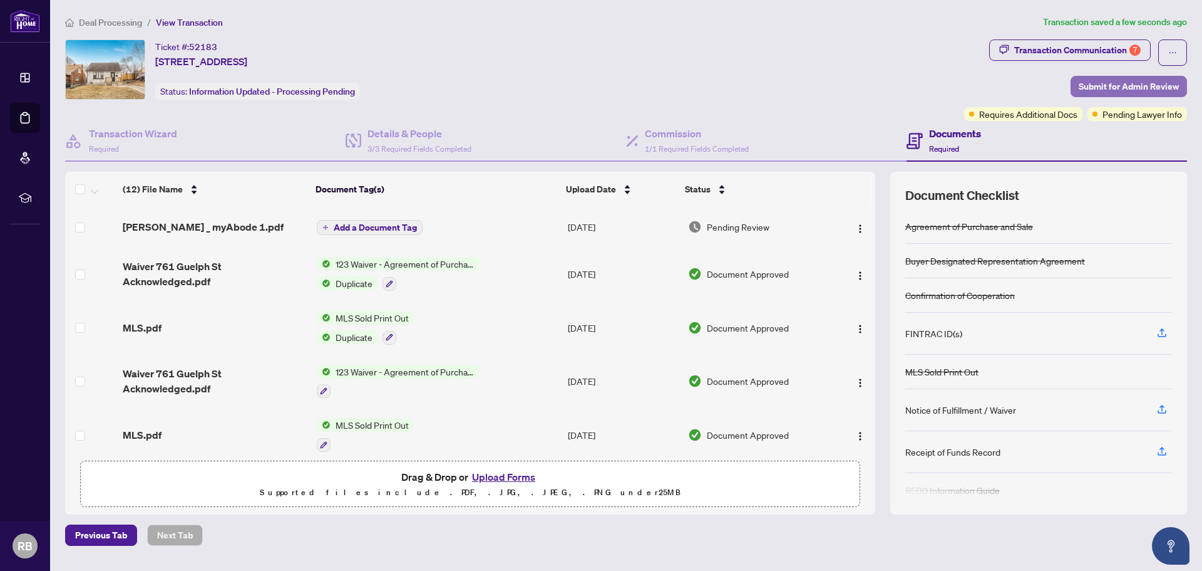
click at [1147, 83] on span "Submit for Admin Review" at bounding box center [1129, 86] width 100 height 20
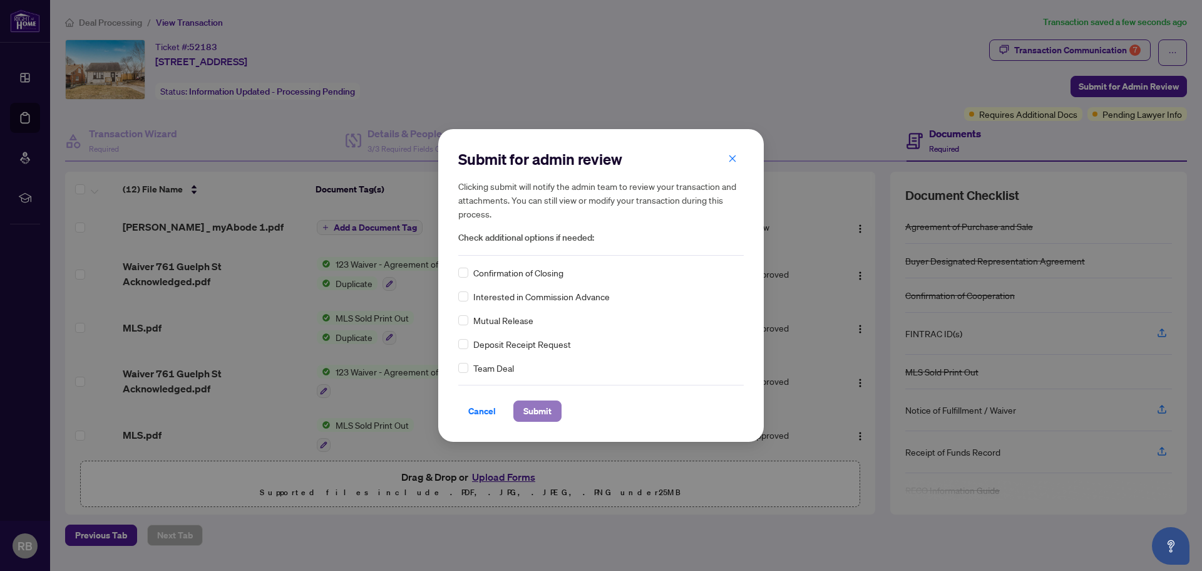
click at [540, 412] on span "Submit" at bounding box center [538, 411] width 28 height 20
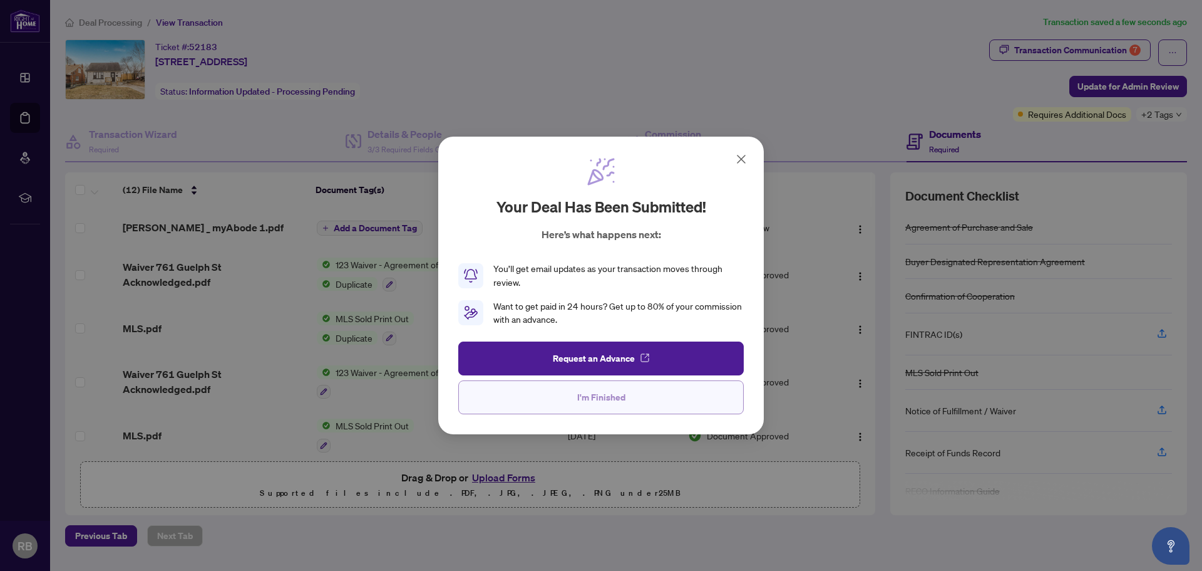
click at [597, 403] on span "I'm Finished" at bounding box center [601, 397] width 48 height 20
